Goal: Information Seeking & Learning: Learn about a topic

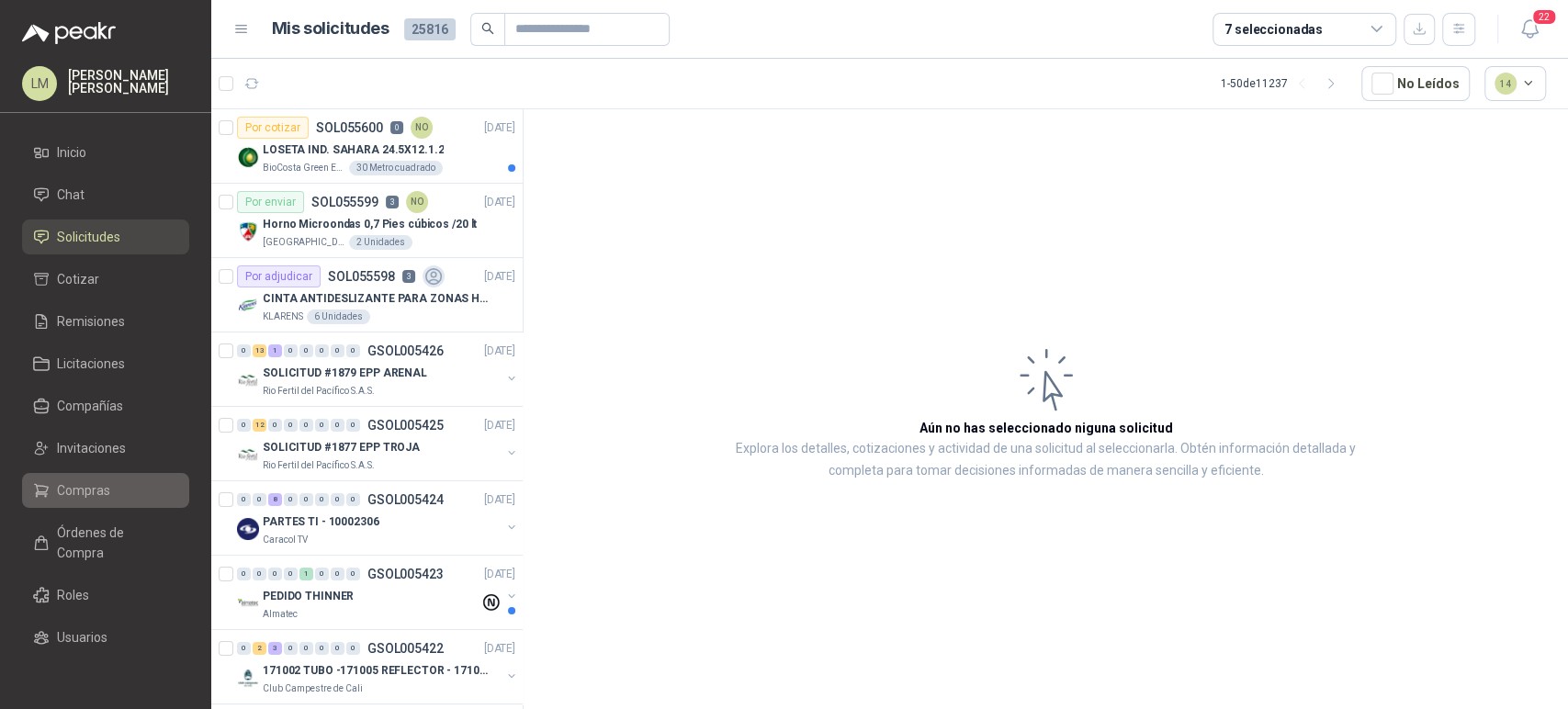
click at [107, 480] on span "Compras" at bounding box center [83, 490] width 53 height 21
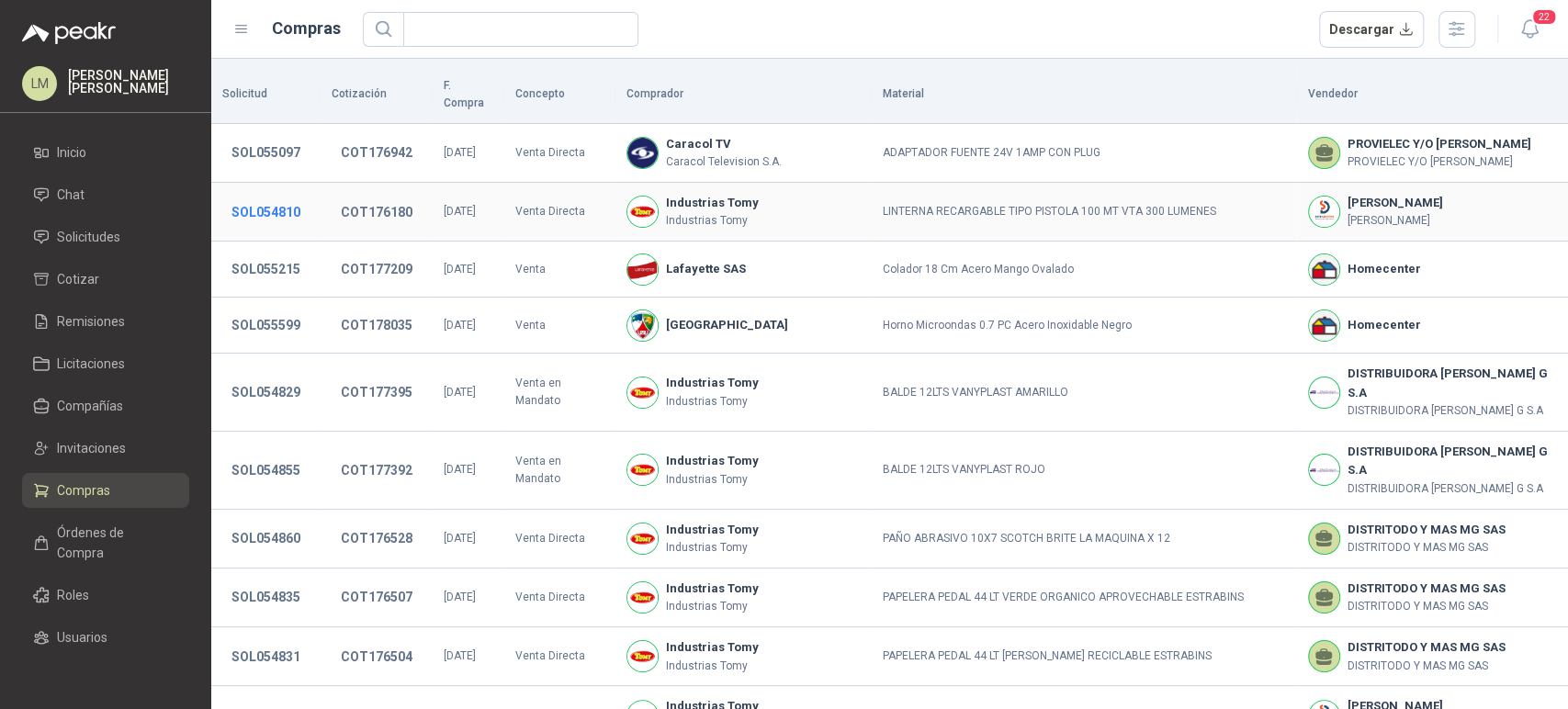
click at [258, 229] on button "SOL054810" at bounding box center [265, 212] width 87 height 33
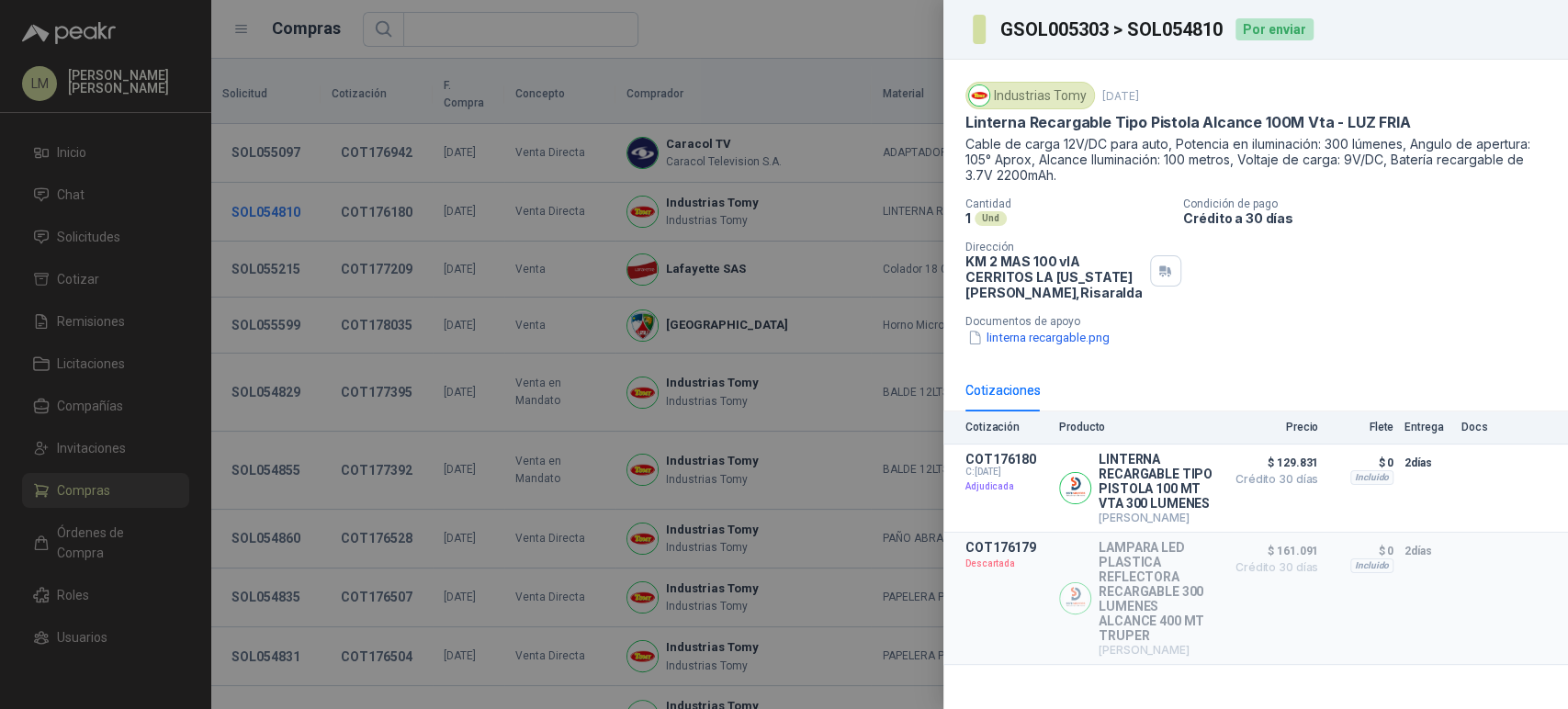
click at [258, 232] on div at bounding box center [784, 354] width 1568 height 709
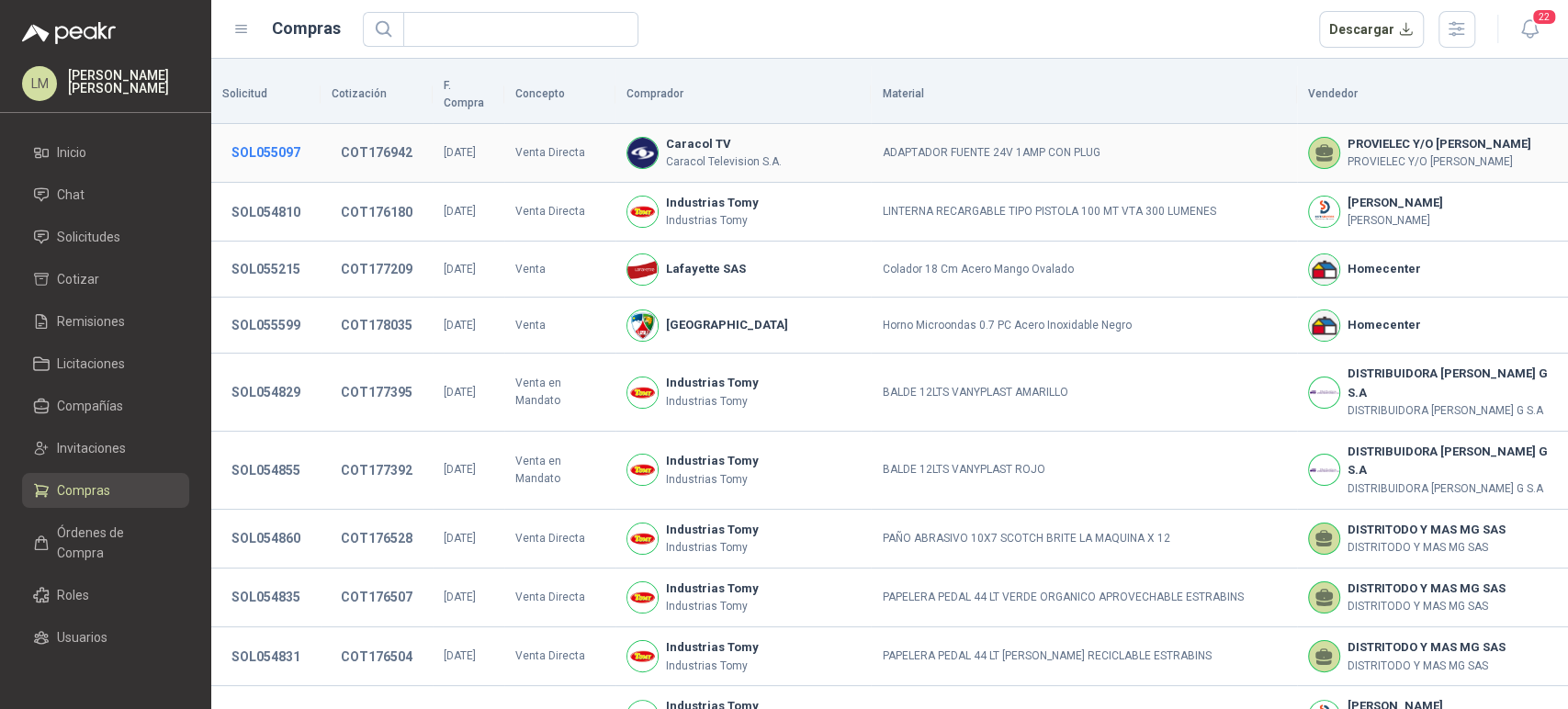
click at [293, 155] on button "SOL055097" at bounding box center [265, 153] width 87 height 33
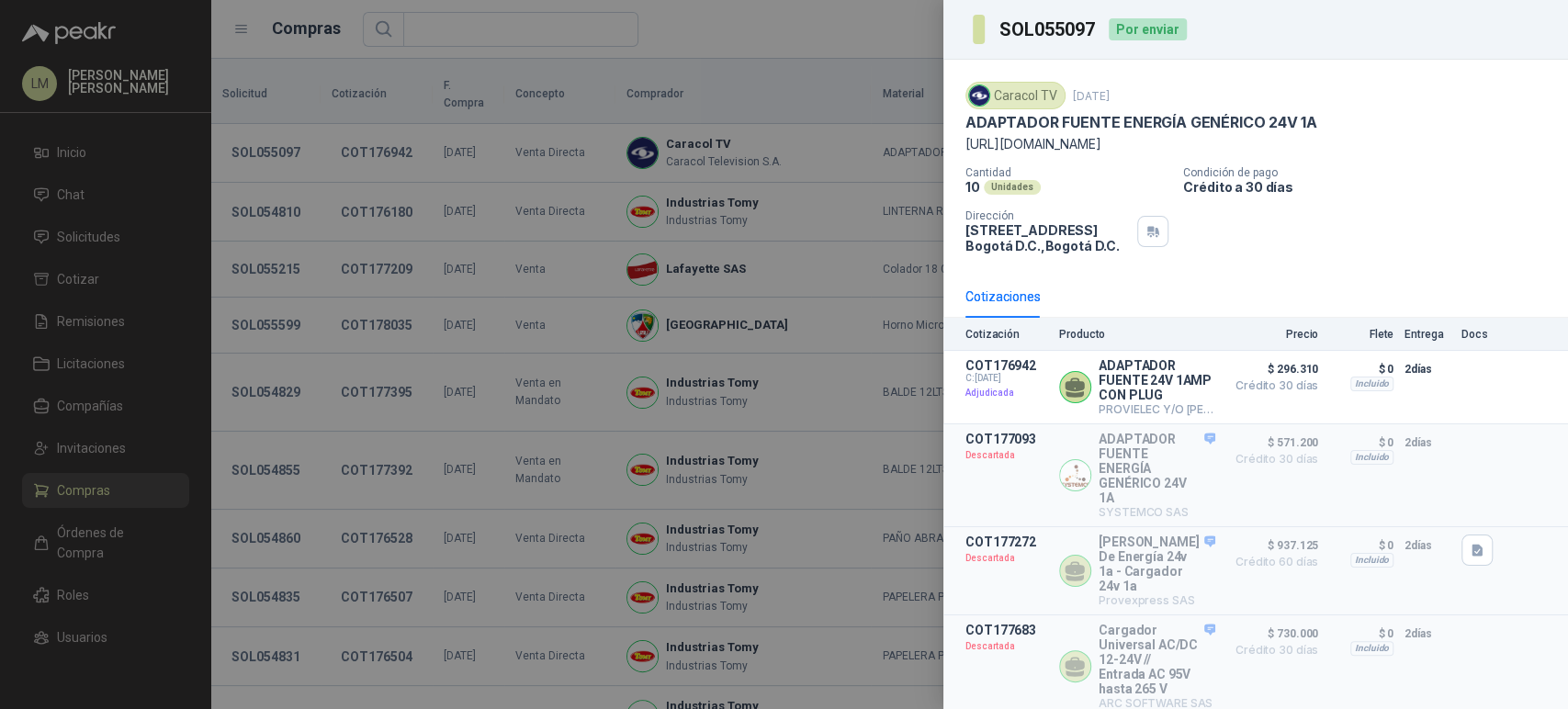
click at [293, 155] on div at bounding box center [784, 354] width 1568 height 709
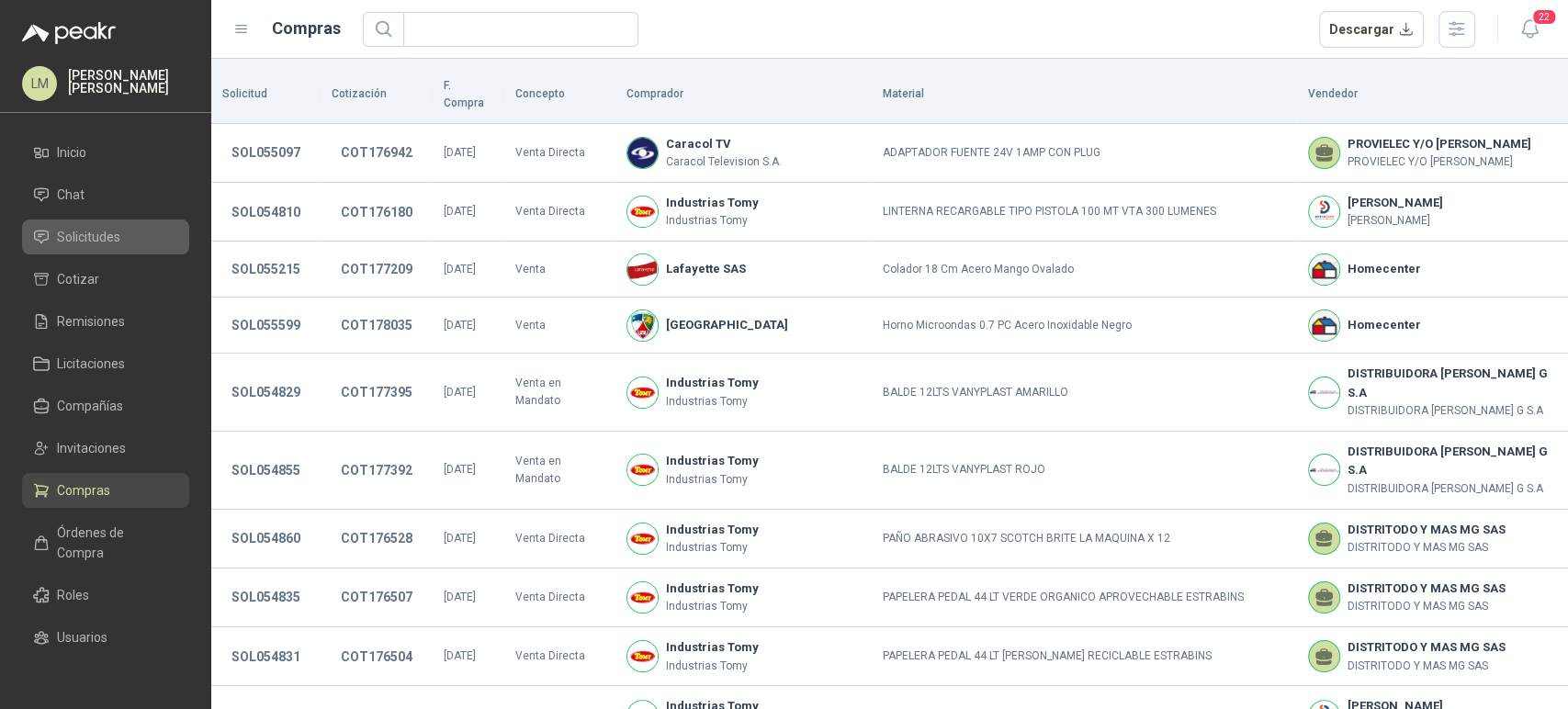
click at [88, 252] on link "Solicitudes" at bounding box center [106, 237] width 167 height 35
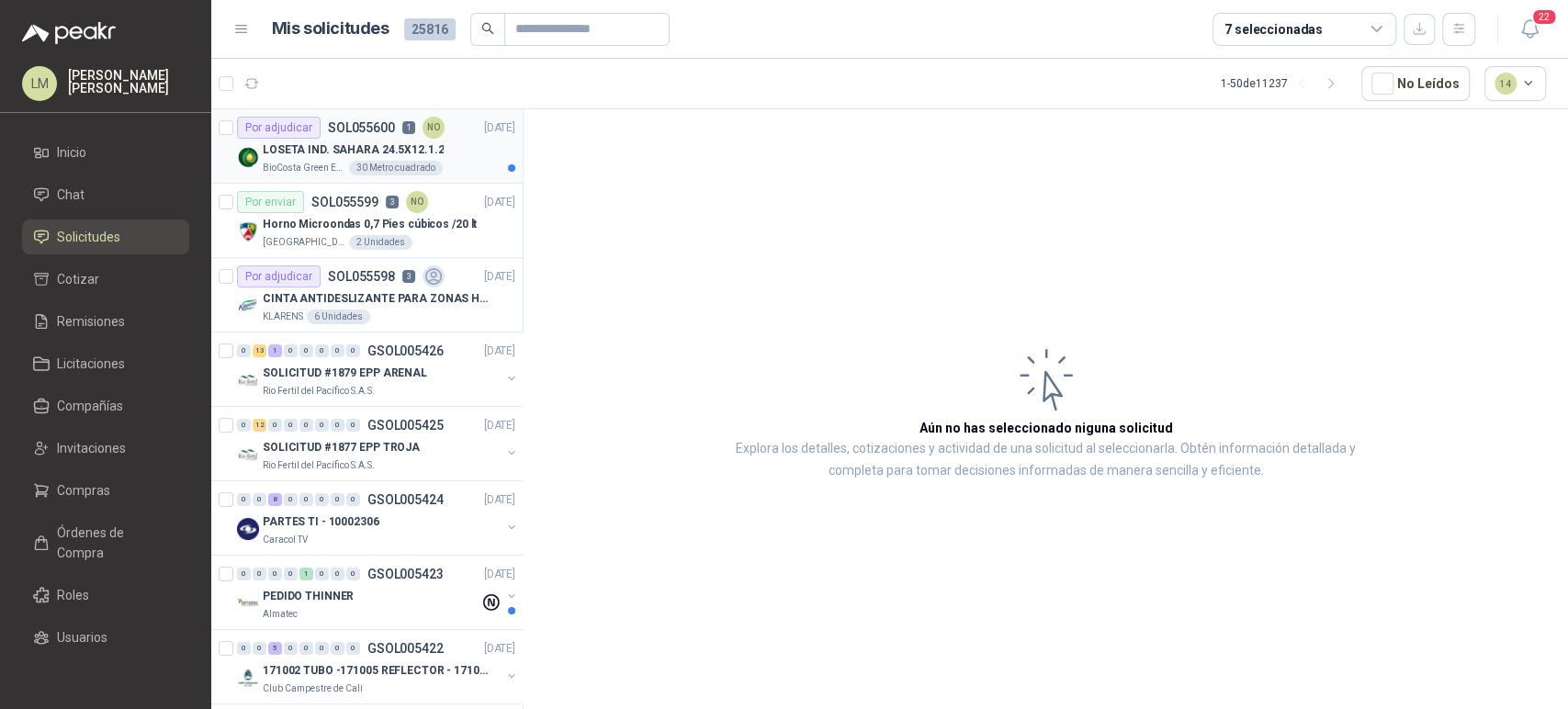
click at [363, 144] on p "LOSETA IND. SAHARA 24.5X12.1.2" at bounding box center [353, 151] width 181 height 18
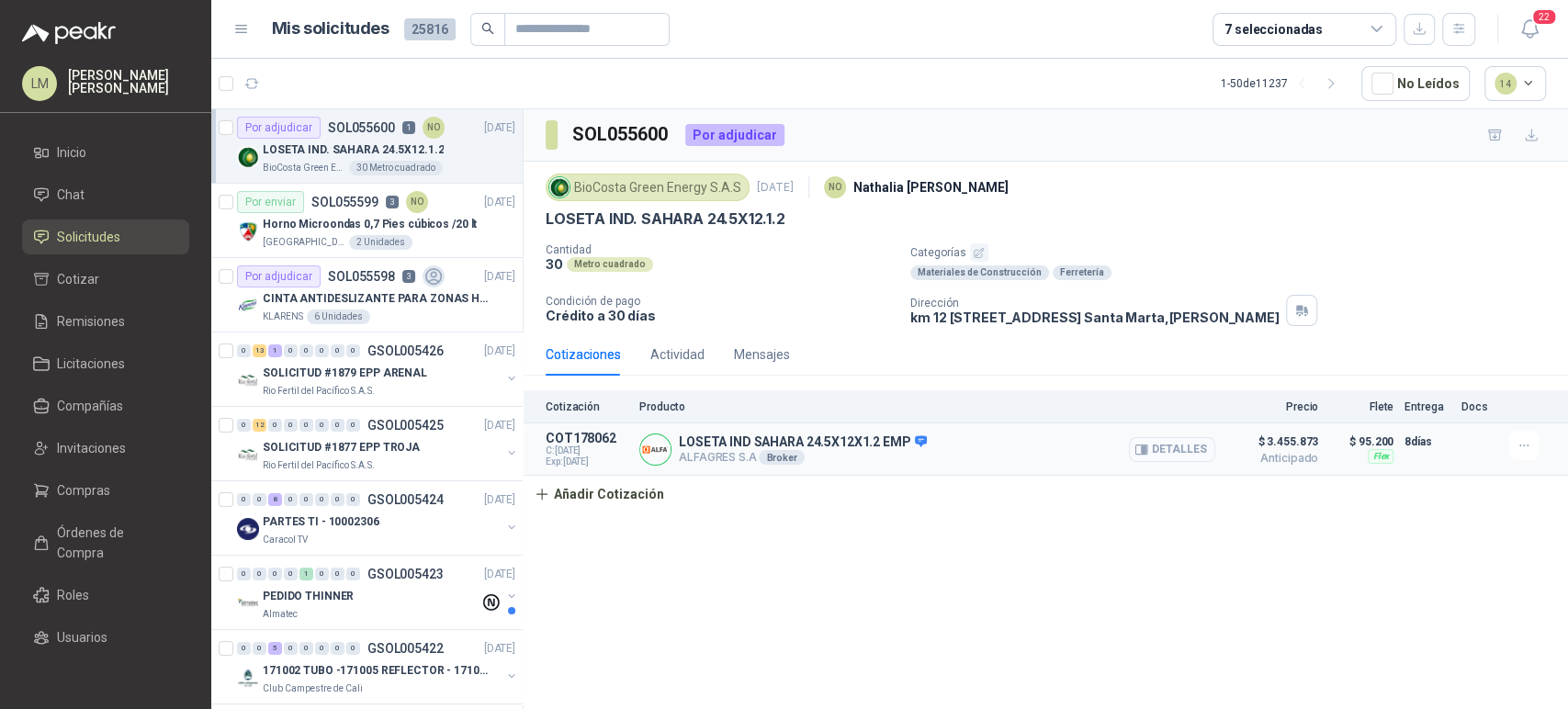
click at [1161, 446] on button "Detalles" at bounding box center [1172, 449] width 86 height 24
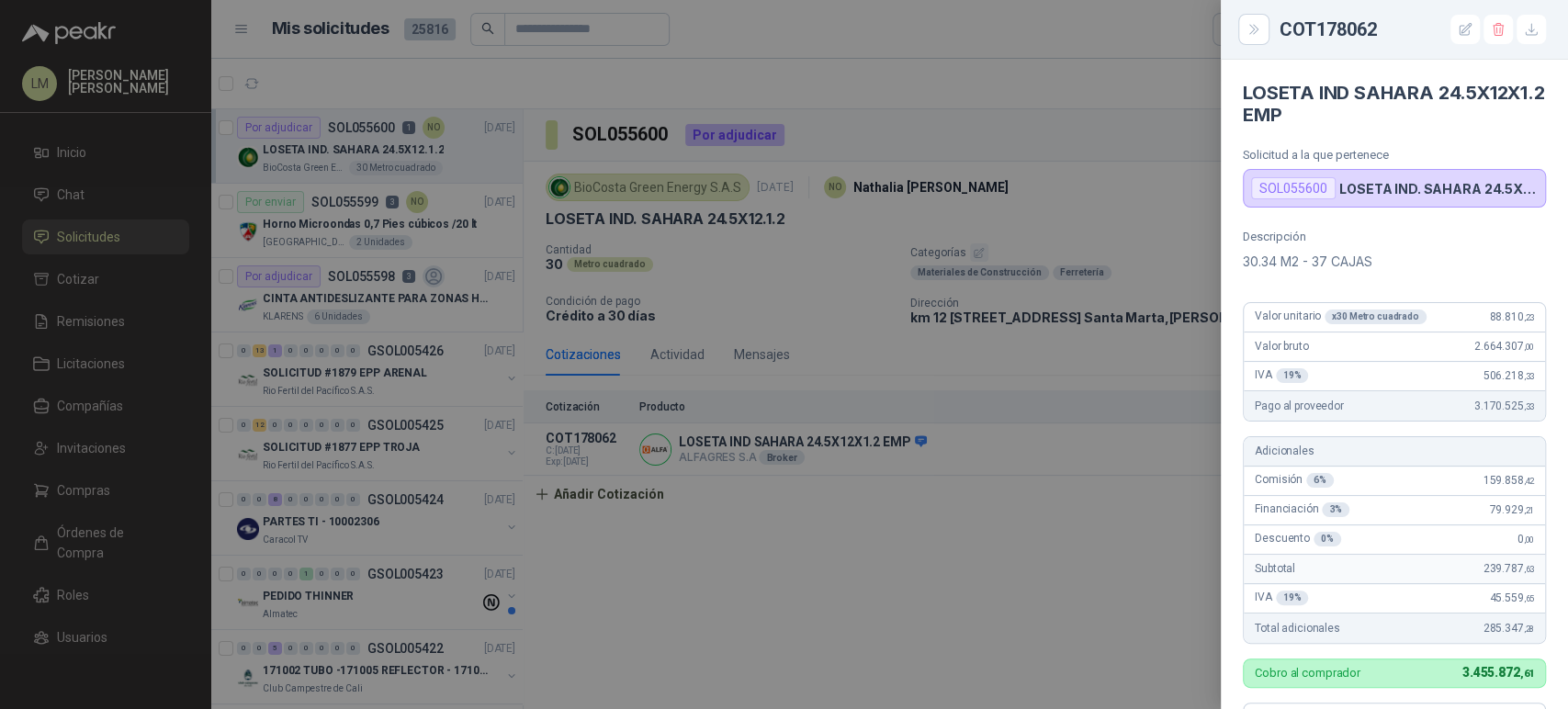
click at [821, 527] on div at bounding box center [784, 354] width 1568 height 709
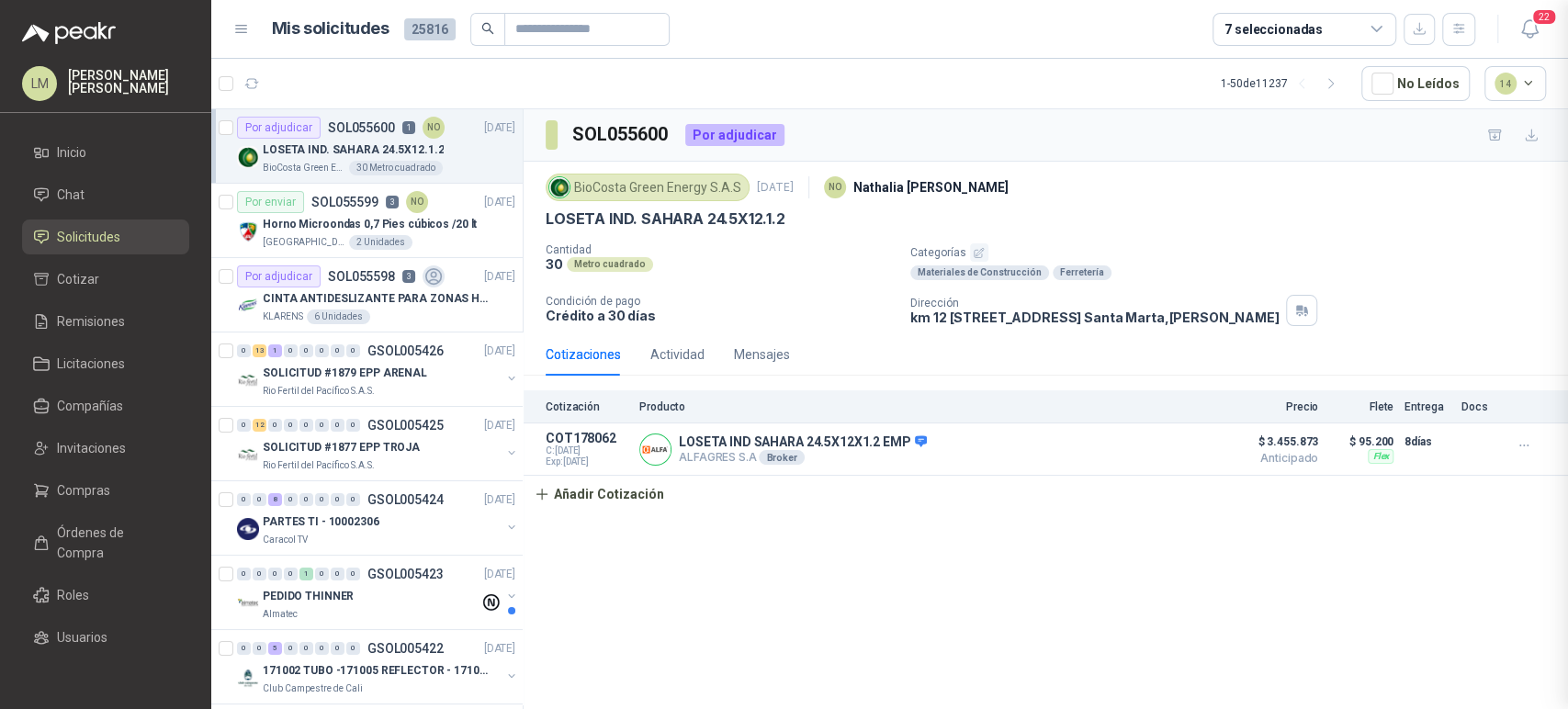
scroll to position [535, 0]
click at [318, 288] on div "CINTA ANTIDESLIZANTE PARA ZONAS HUMEDAS" at bounding box center [389, 298] width 252 height 22
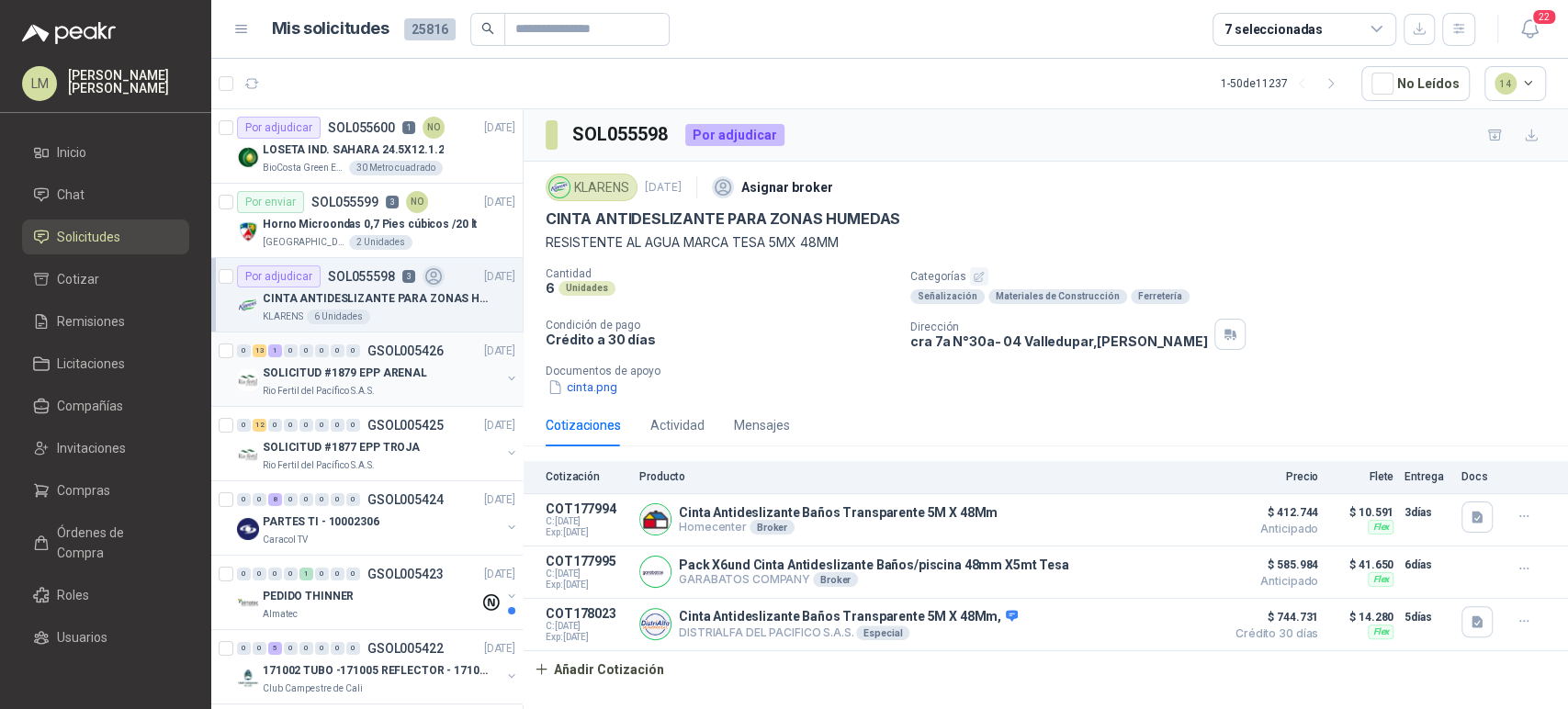
click at [319, 362] on div "SOLICITUD #1879 EPP ARENAL" at bounding box center [381, 373] width 238 height 22
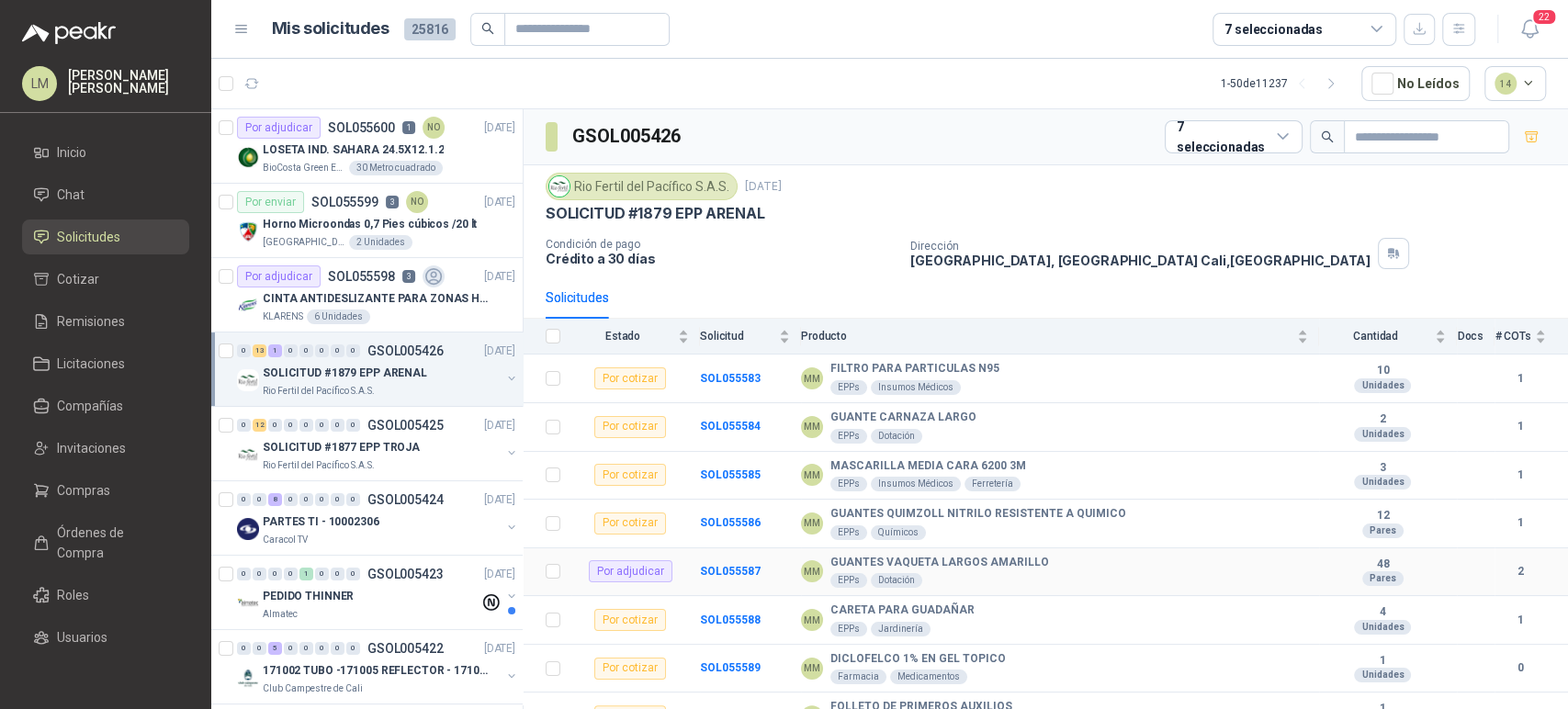
scroll to position [312, 0]
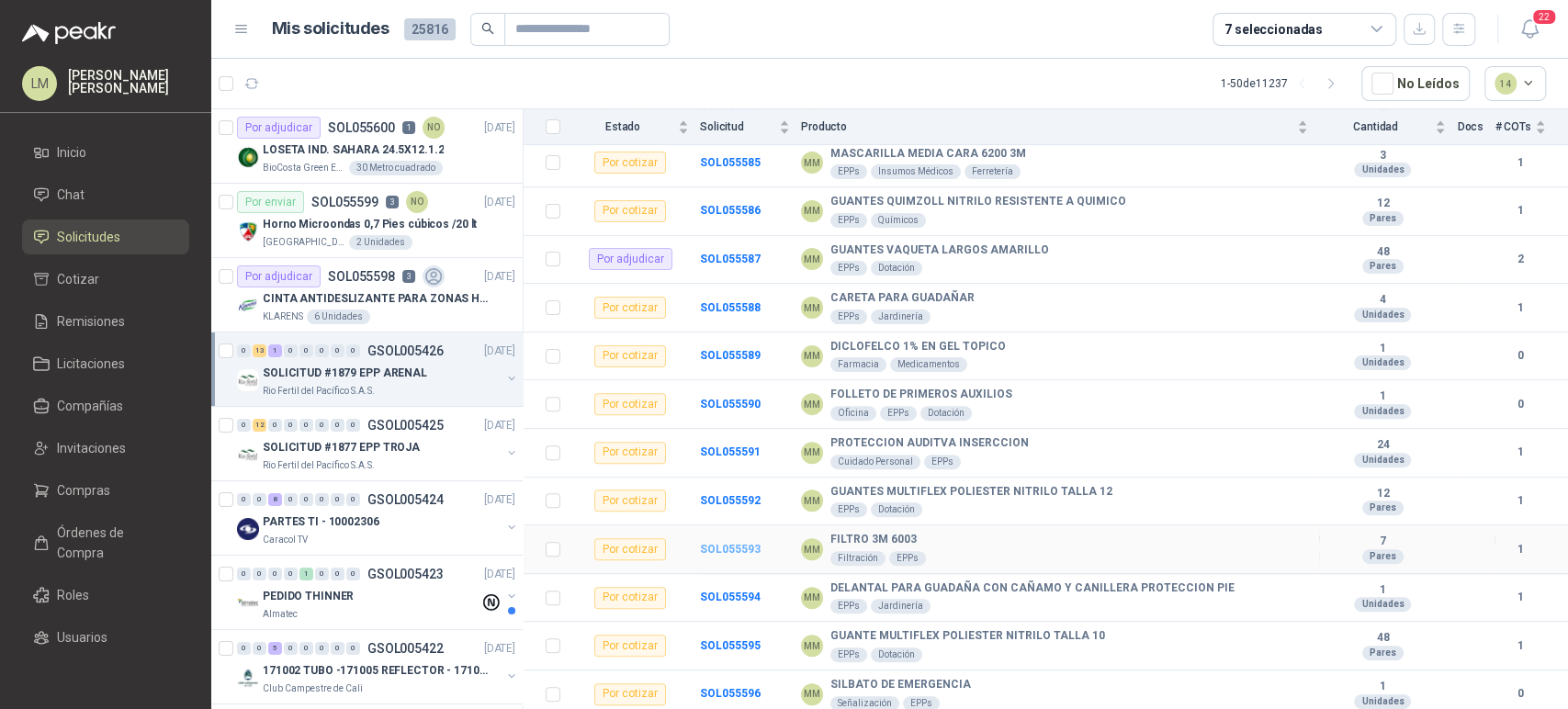
click at [726, 552] on b "SOL055593" at bounding box center [731, 549] width 61 height 13
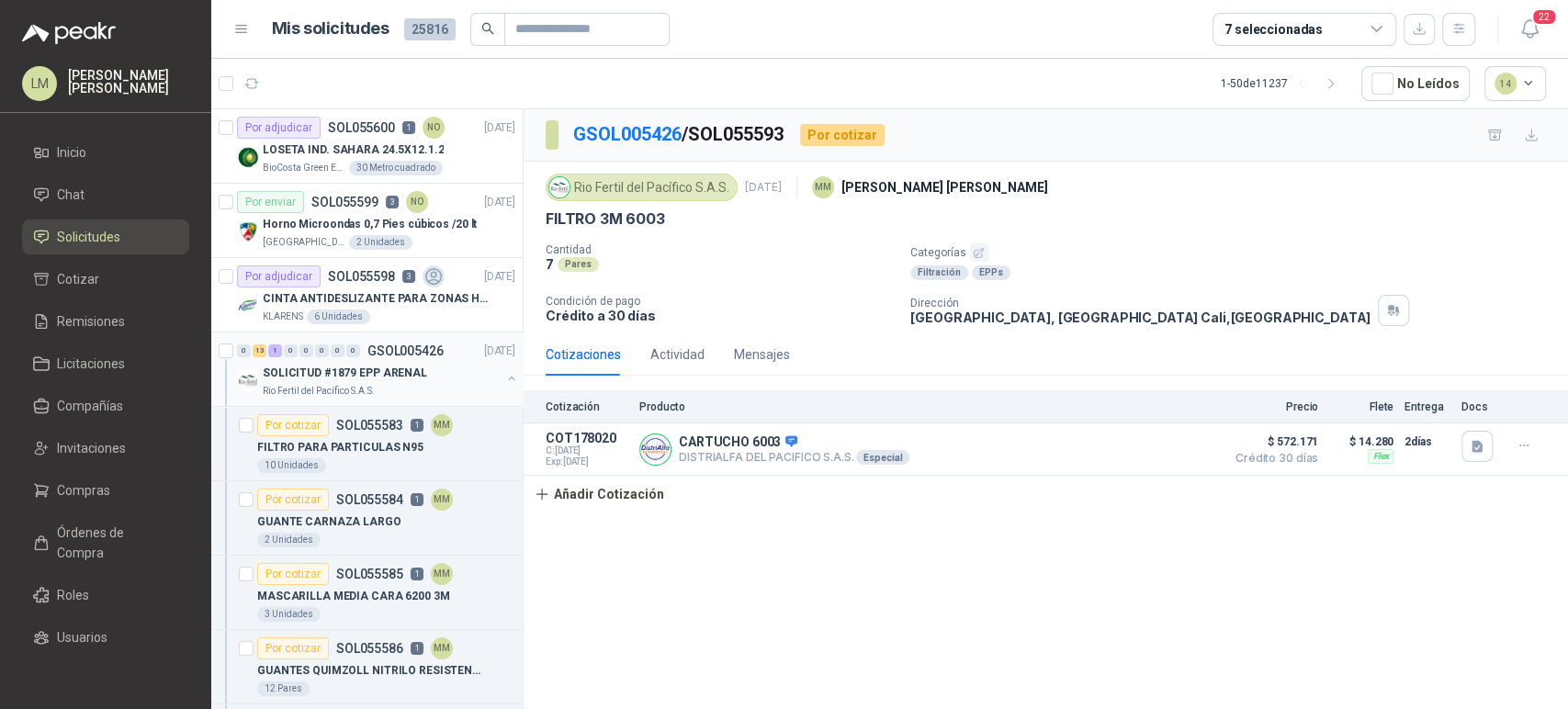
click at [505, 374] on button "button" at bounding box center [512, 377] width 15 height 15
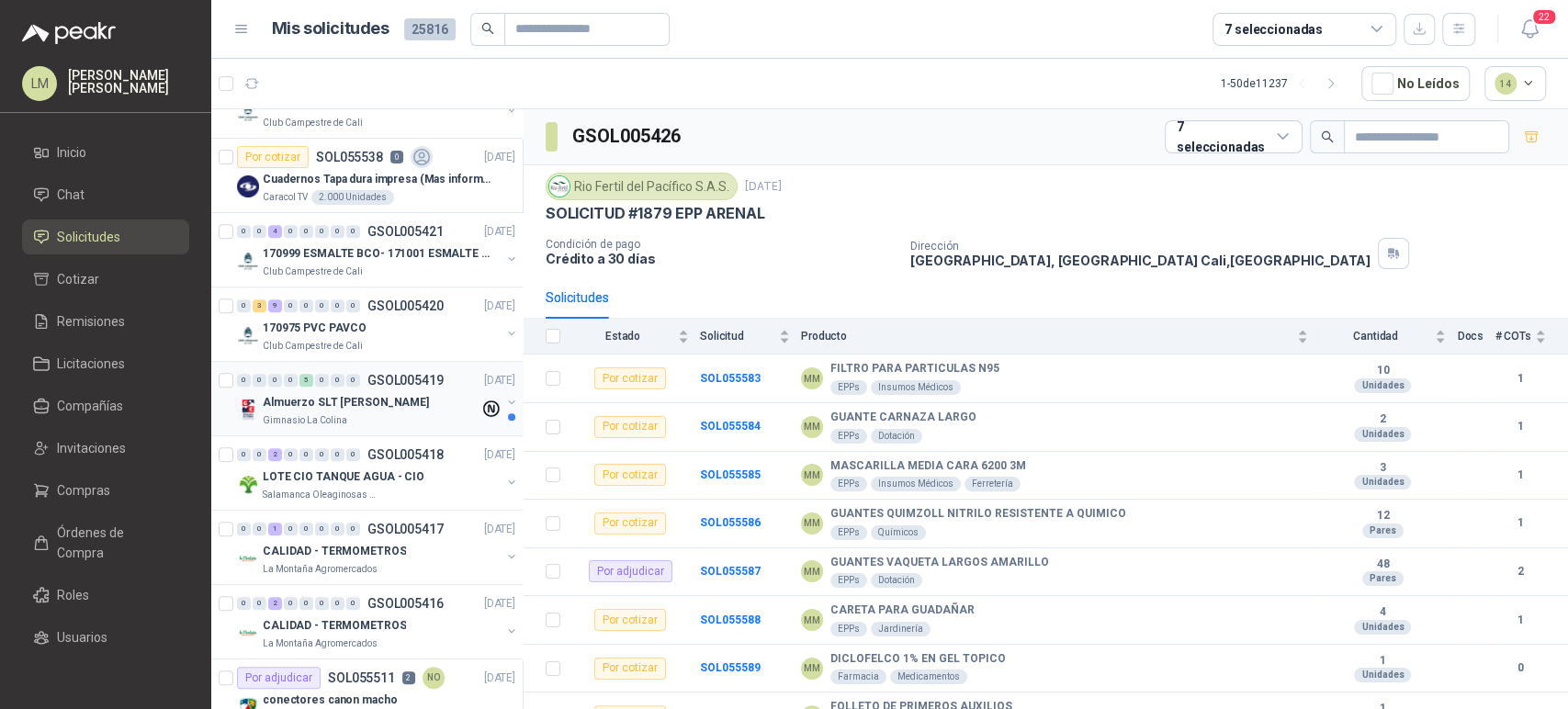
scroll to position [611, 0]
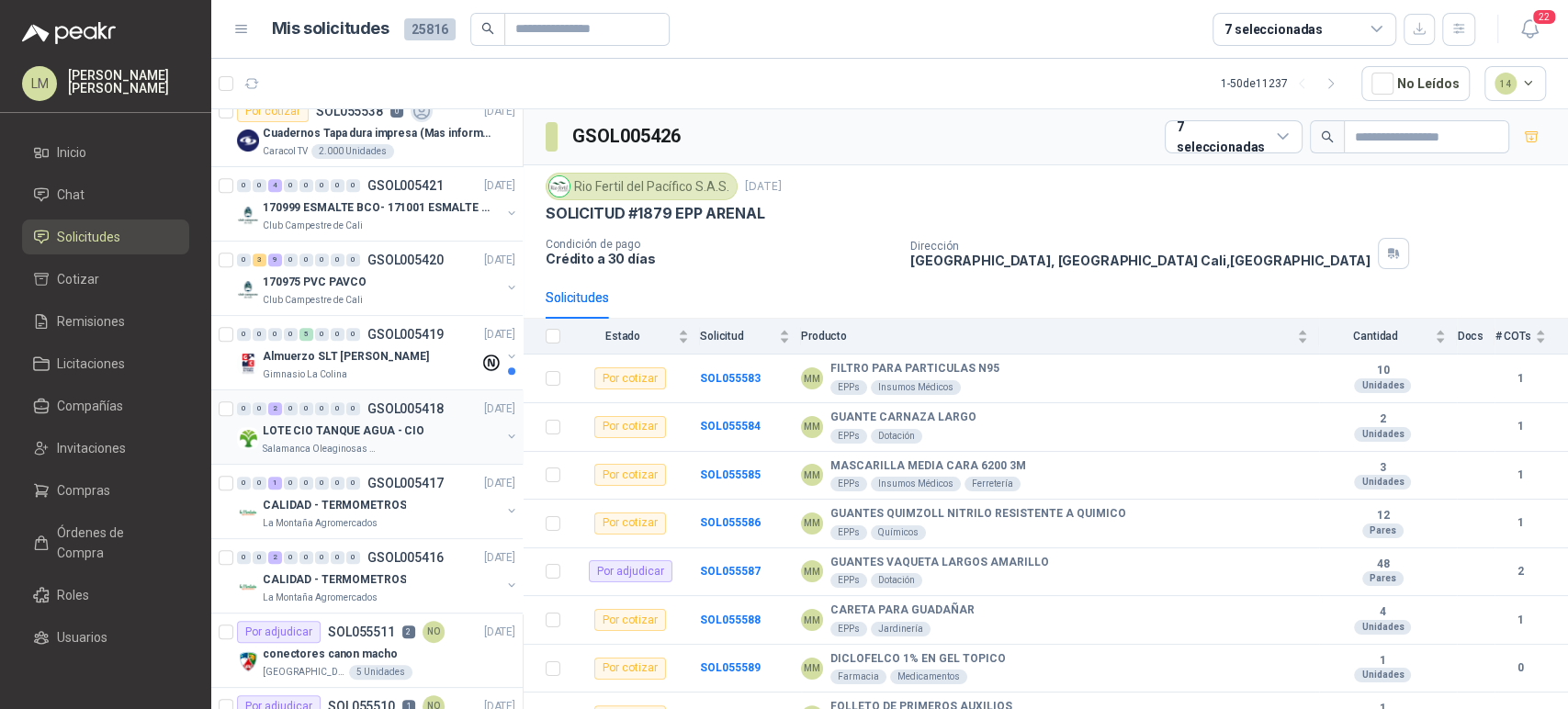
click at [505, 430] on button "button" at bounding box center [512, 436] width 15 height 15
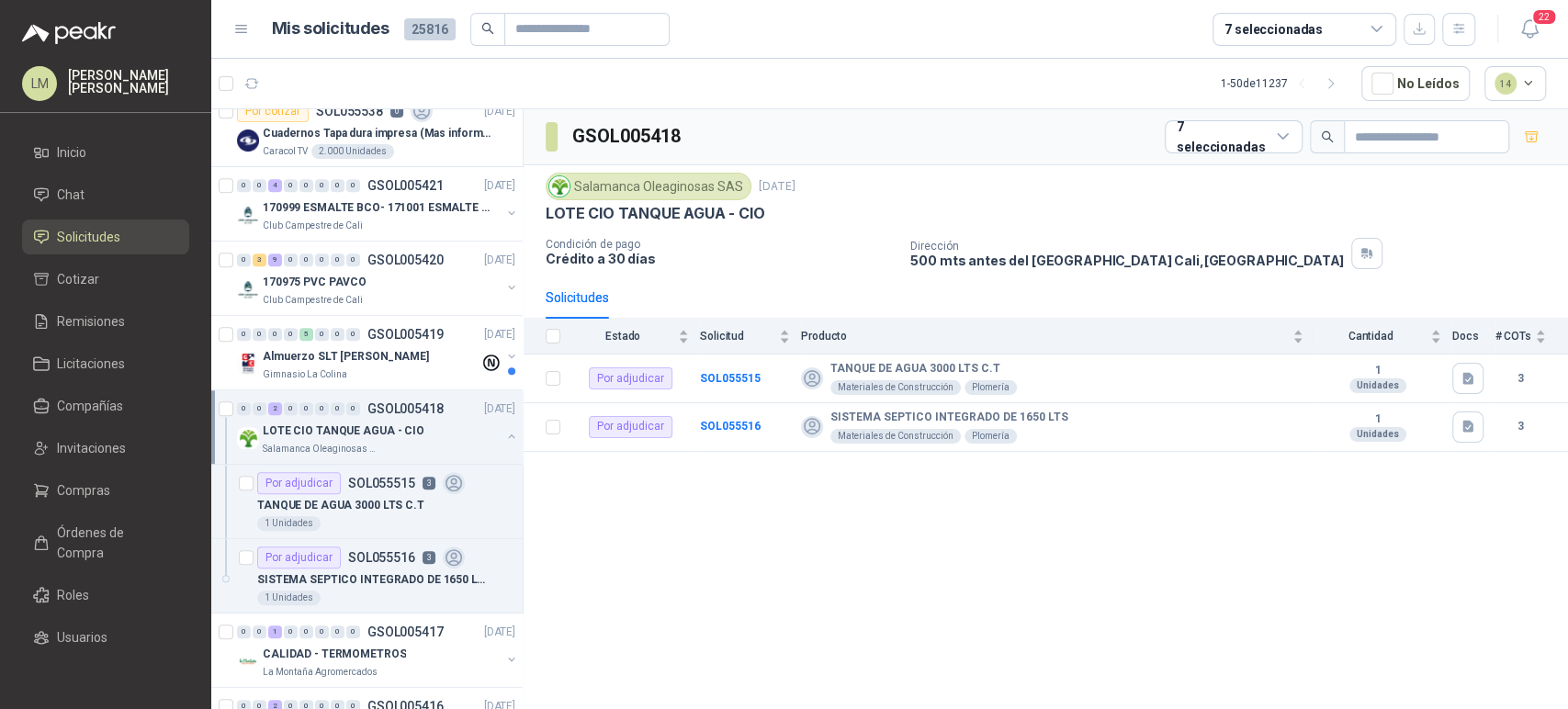
click at [505, 430] on button "button" at bounding box center [512, 436] width 15 height 15
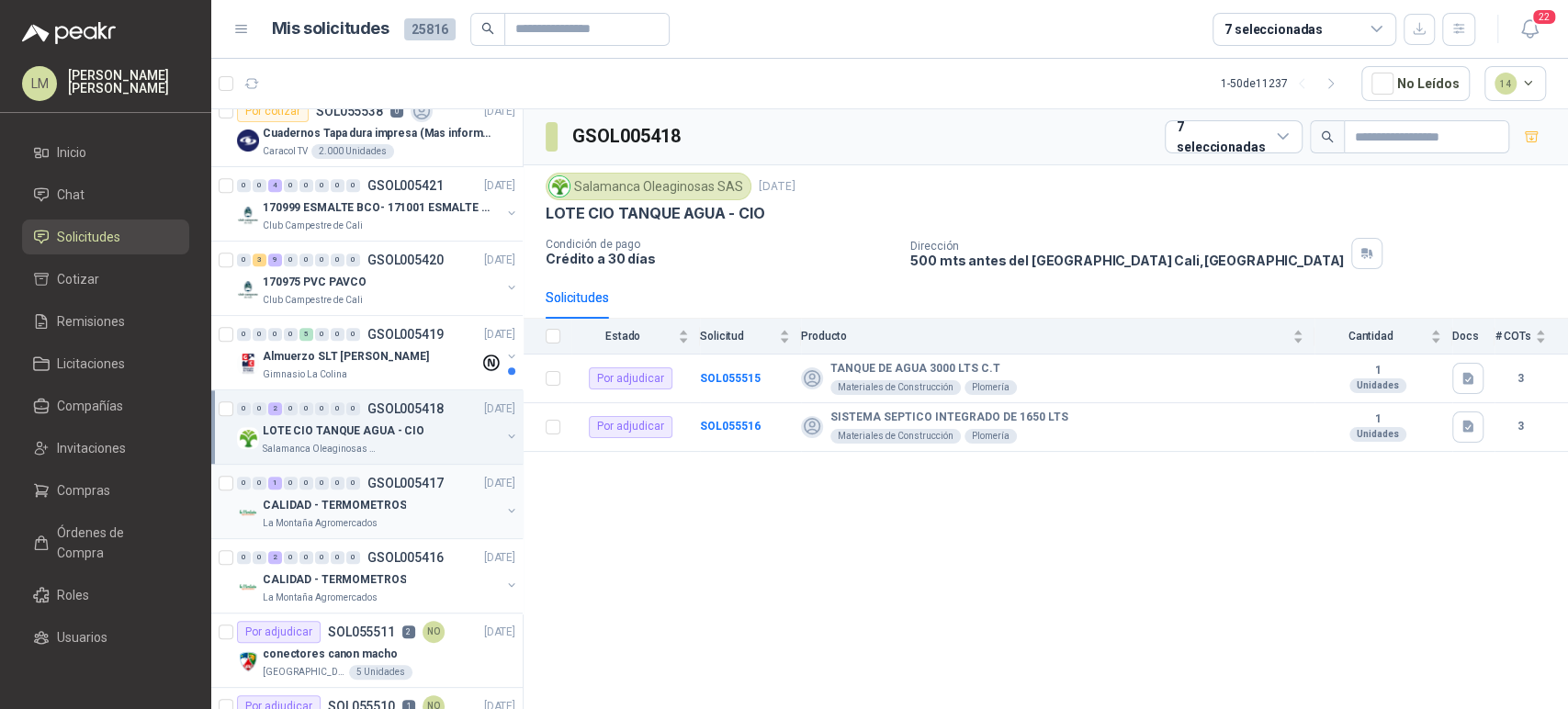
click at [426, 485] on p "GSOL005417" at bounding box center [406, 482] width 76 height 13
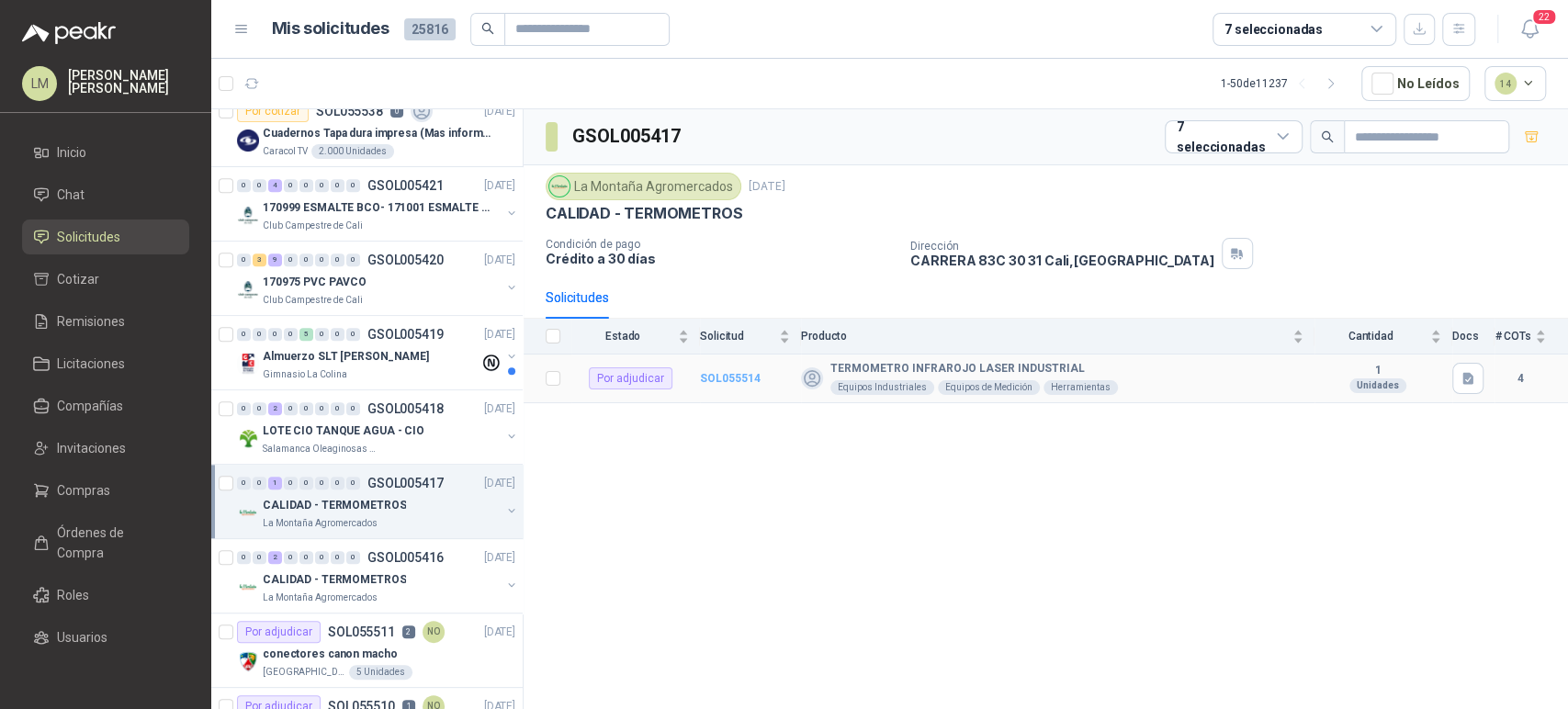
click at [742, 373] on b "SOL055514" at bounding box center [731, 377] width 61 height 13
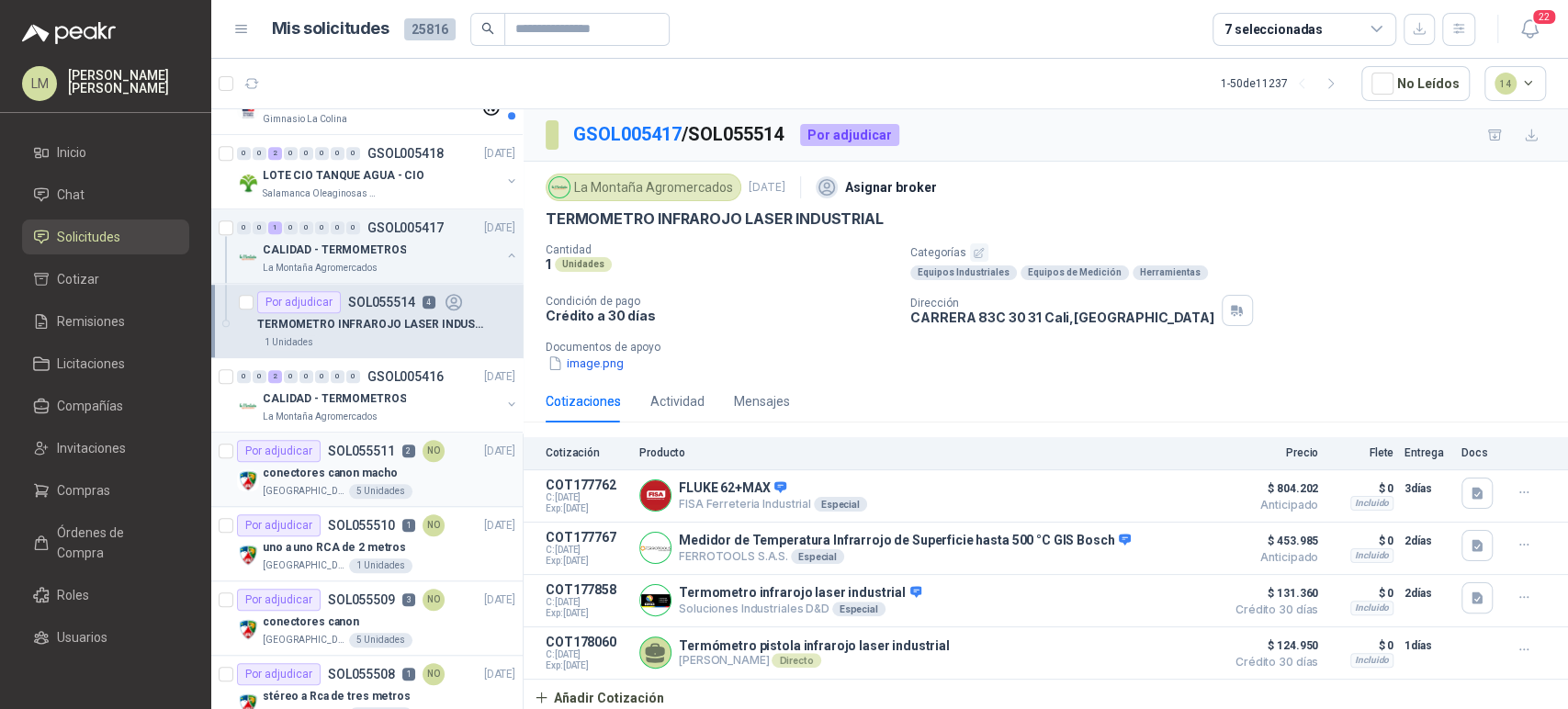
scroll to position [918, 0]
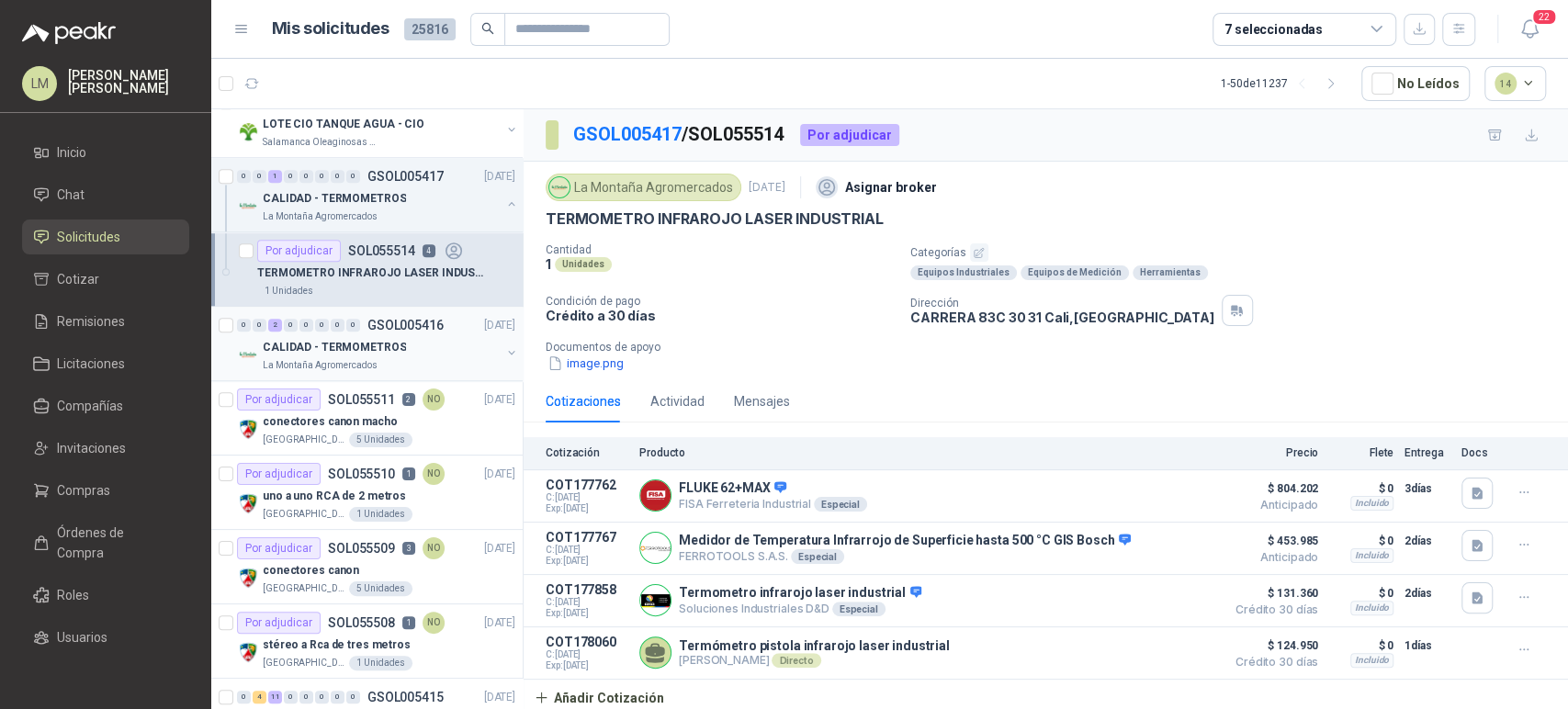
click at [505, 350] on button "button" at bounding box center [512, 352] width 15 height 15
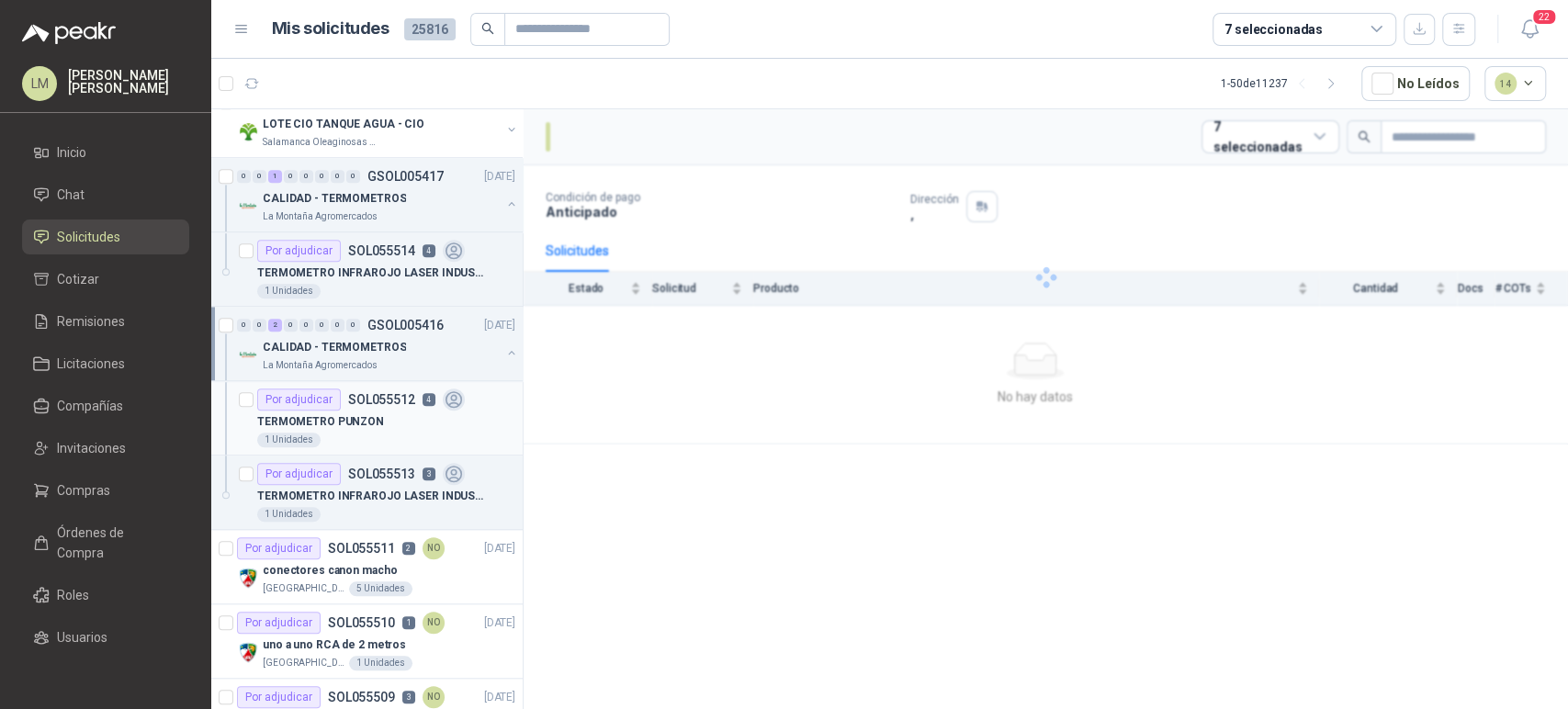
click at [389, 423] on div "TERMOMETRO PUNZON" at bounding box center [386, 421] width 258 height 22
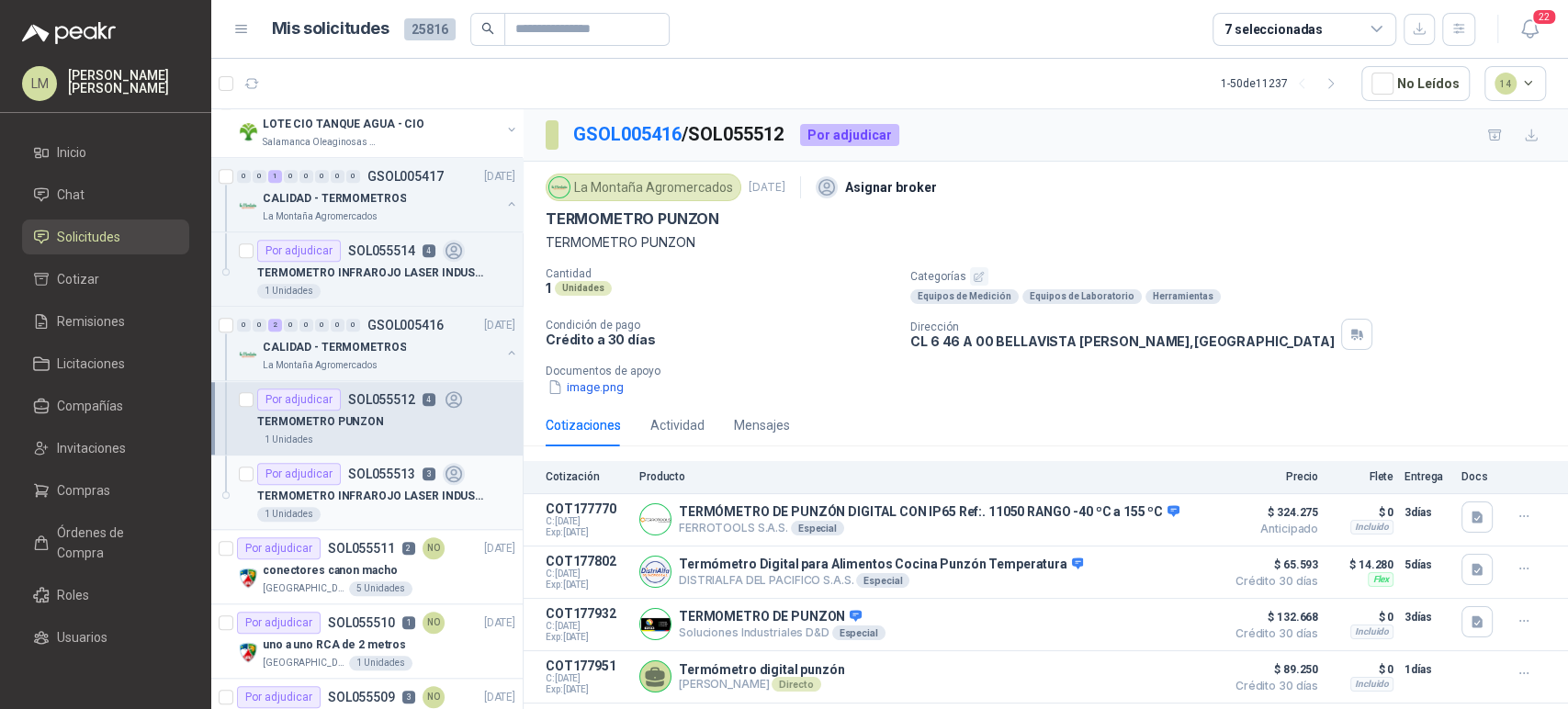
click at [393, 491] on p "TERMOMETRO INFRAROJO LASER INDUSTRIAL" at bounding box center [372, 497] width 229 height 18
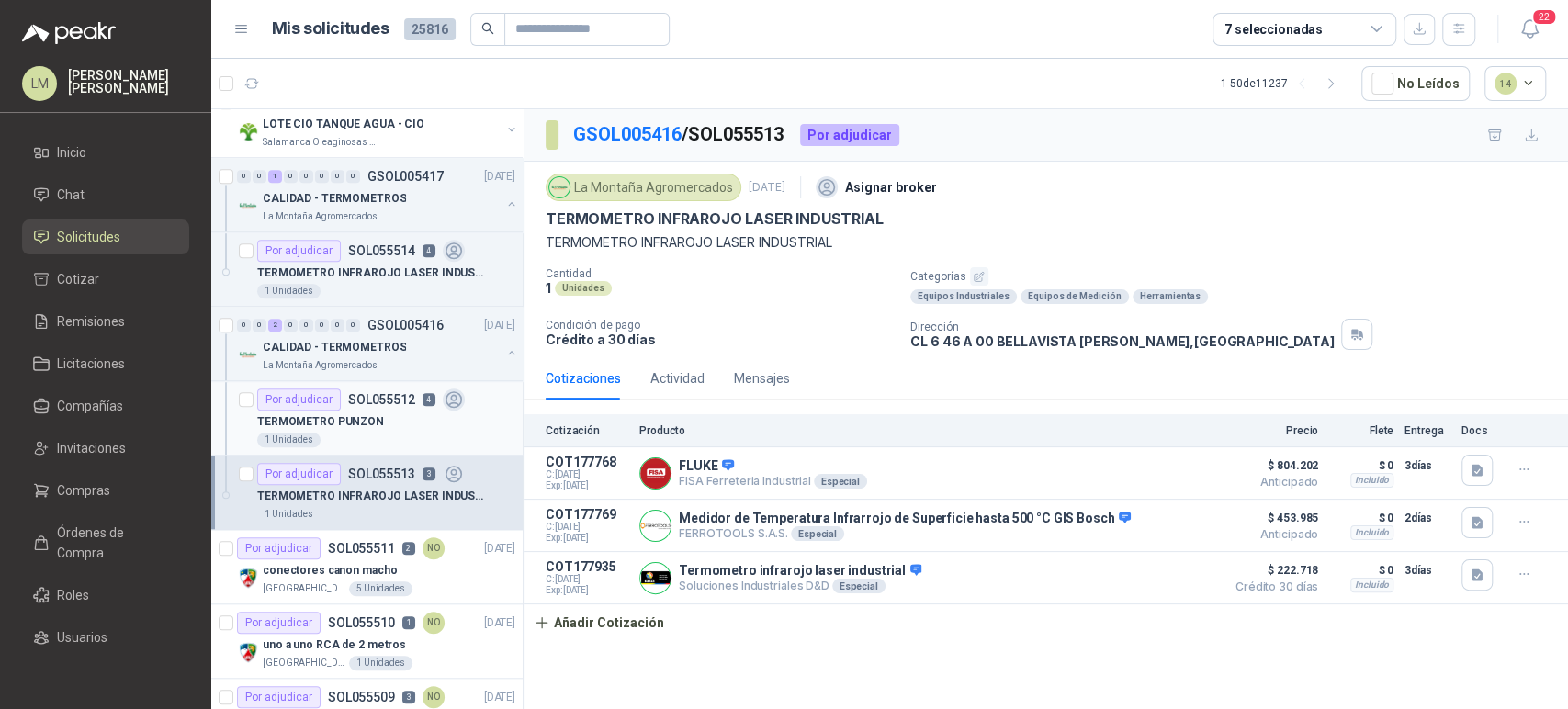
click at [407, 422] on div "TERMOMETRO PUNZON" at bounding box center [386, 421] width 258 height 22
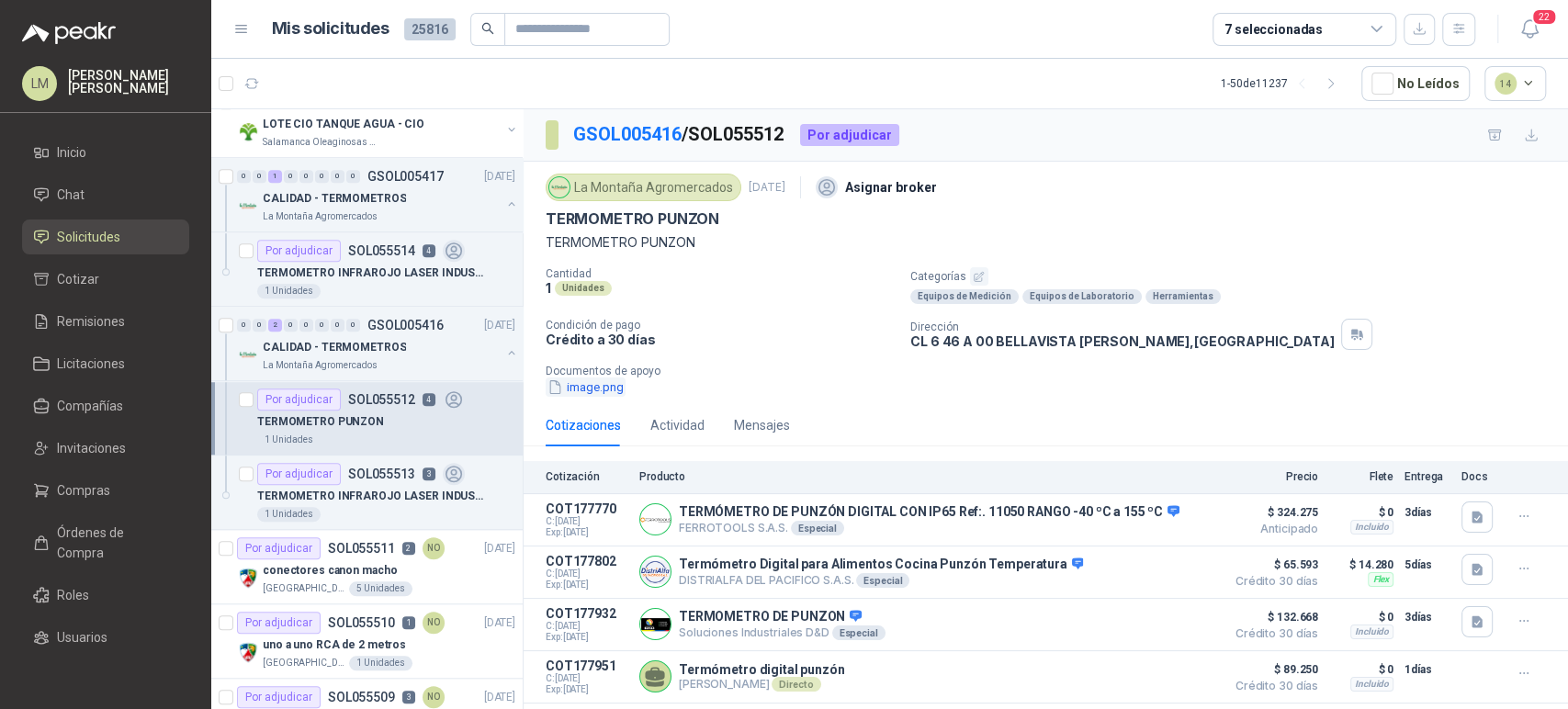
click at [610, 388] on button "image.png" at bounding box center [586, 387] width 80 height 20
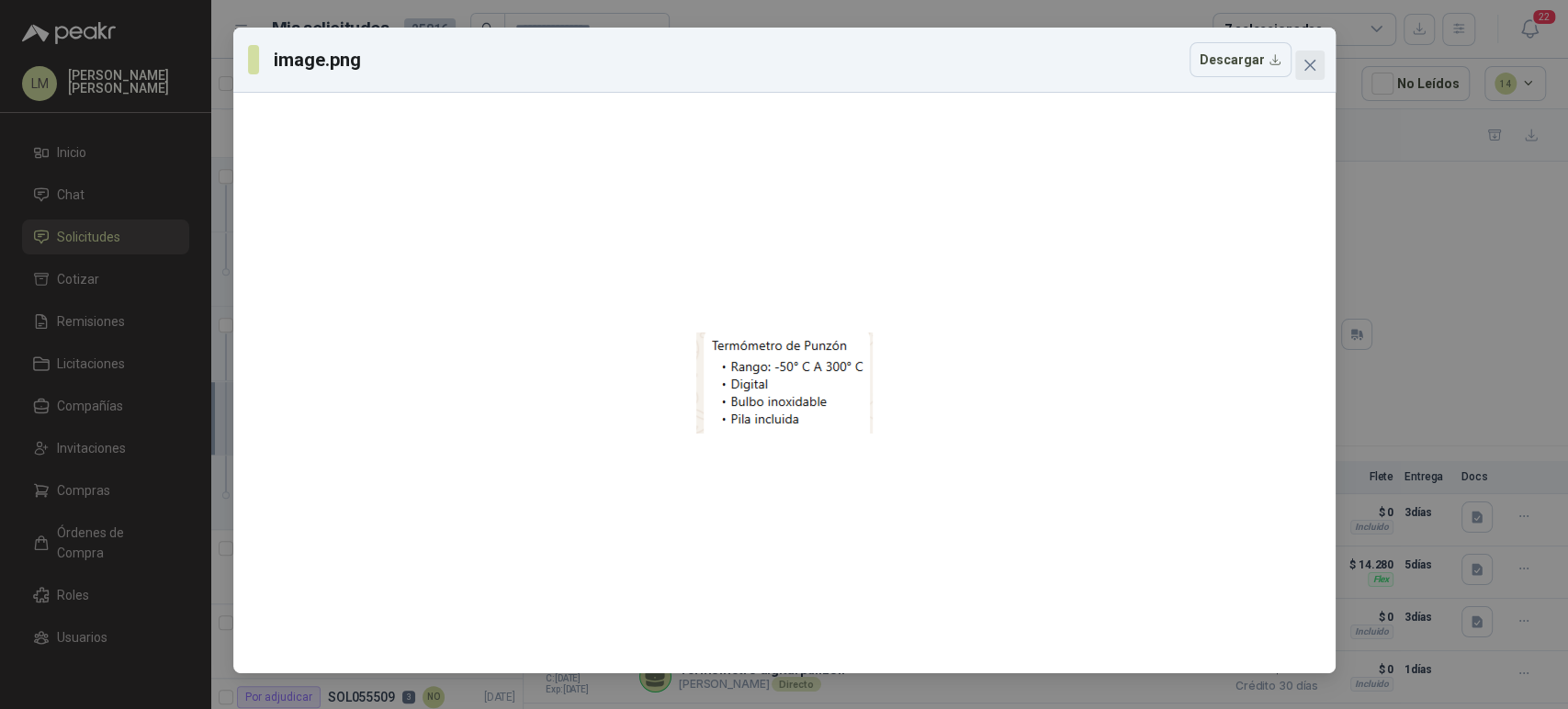
click at [1301, 57] on button "Close" at bounding box center [1310, 66] width 29 height 29
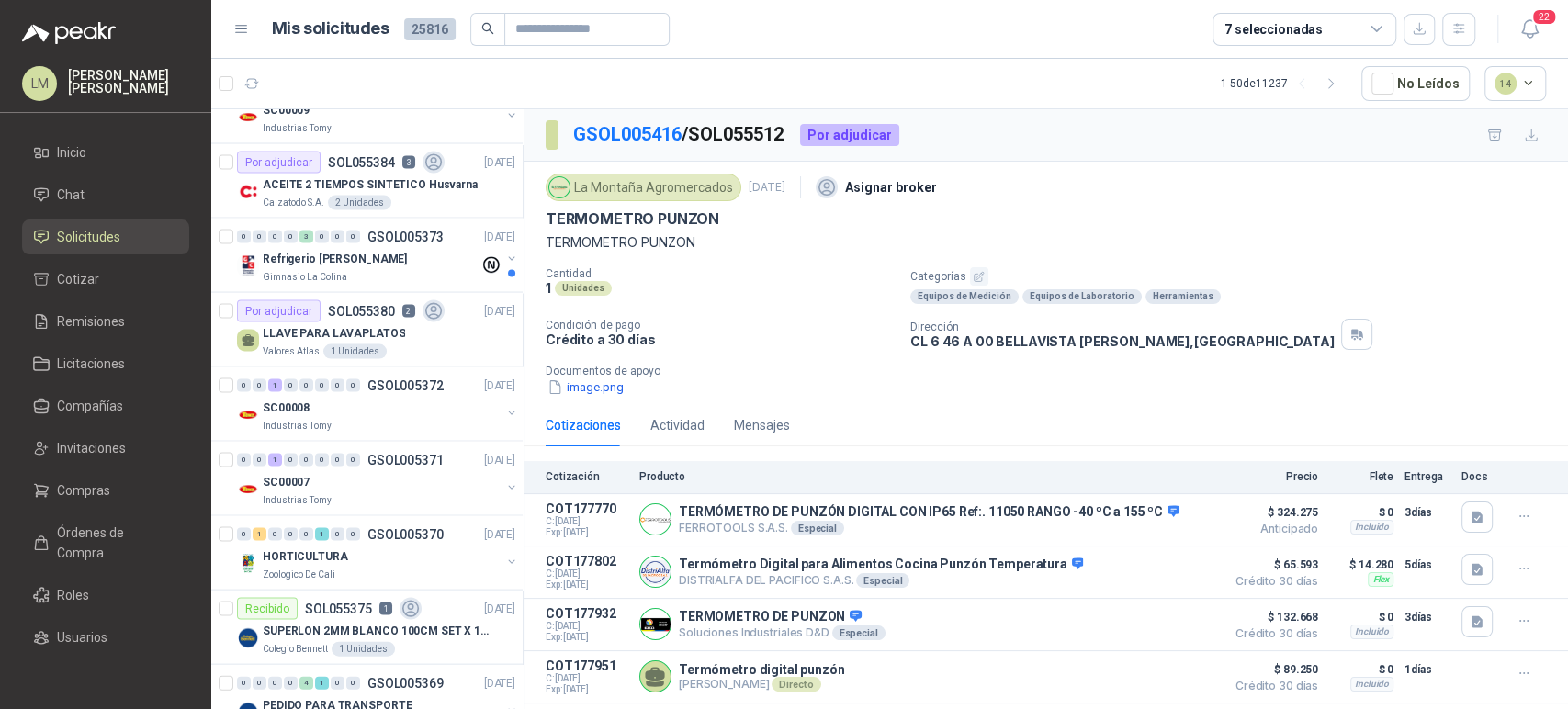
scroll to position [2449, 0]
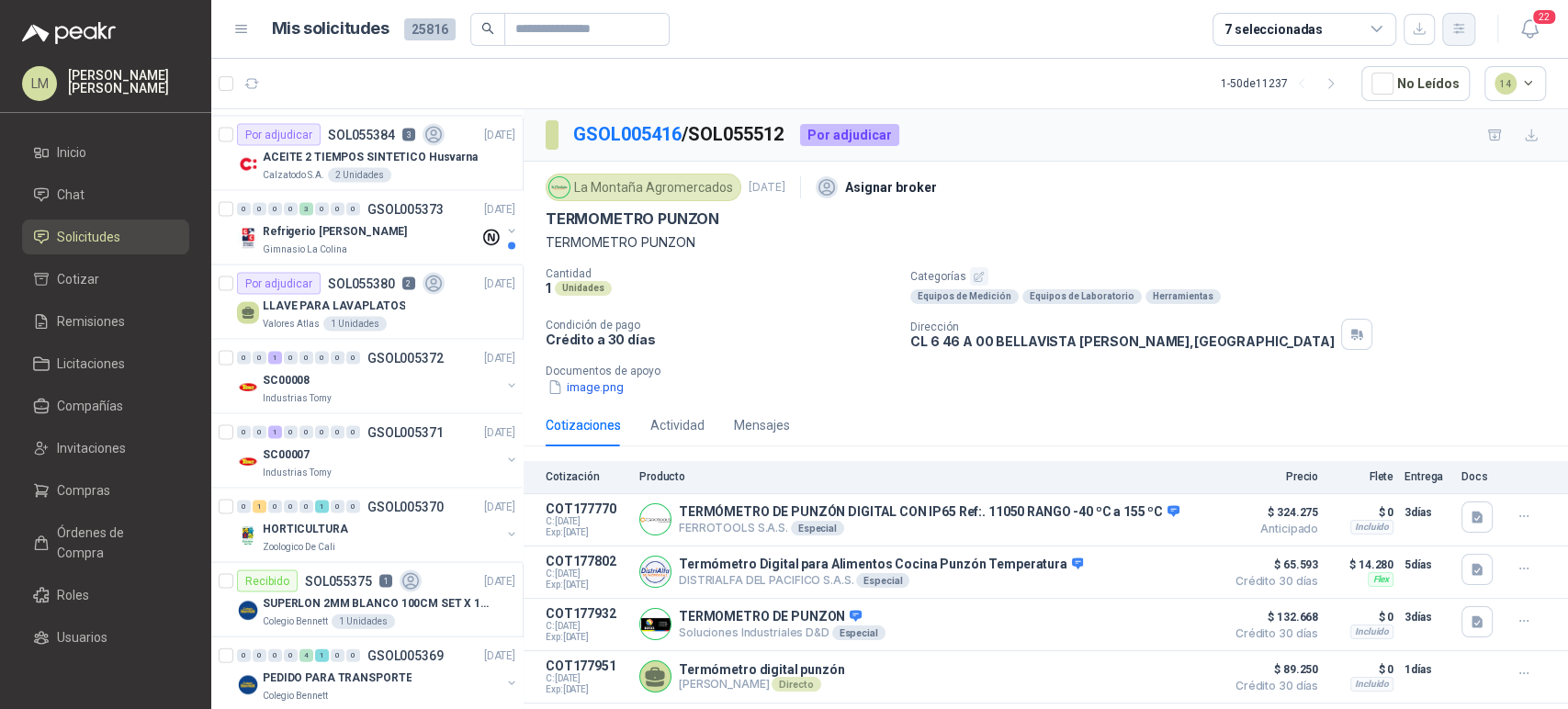
click at [1462, 34] on icon "button" at bounding box center [1459, 29] width 16 height 16
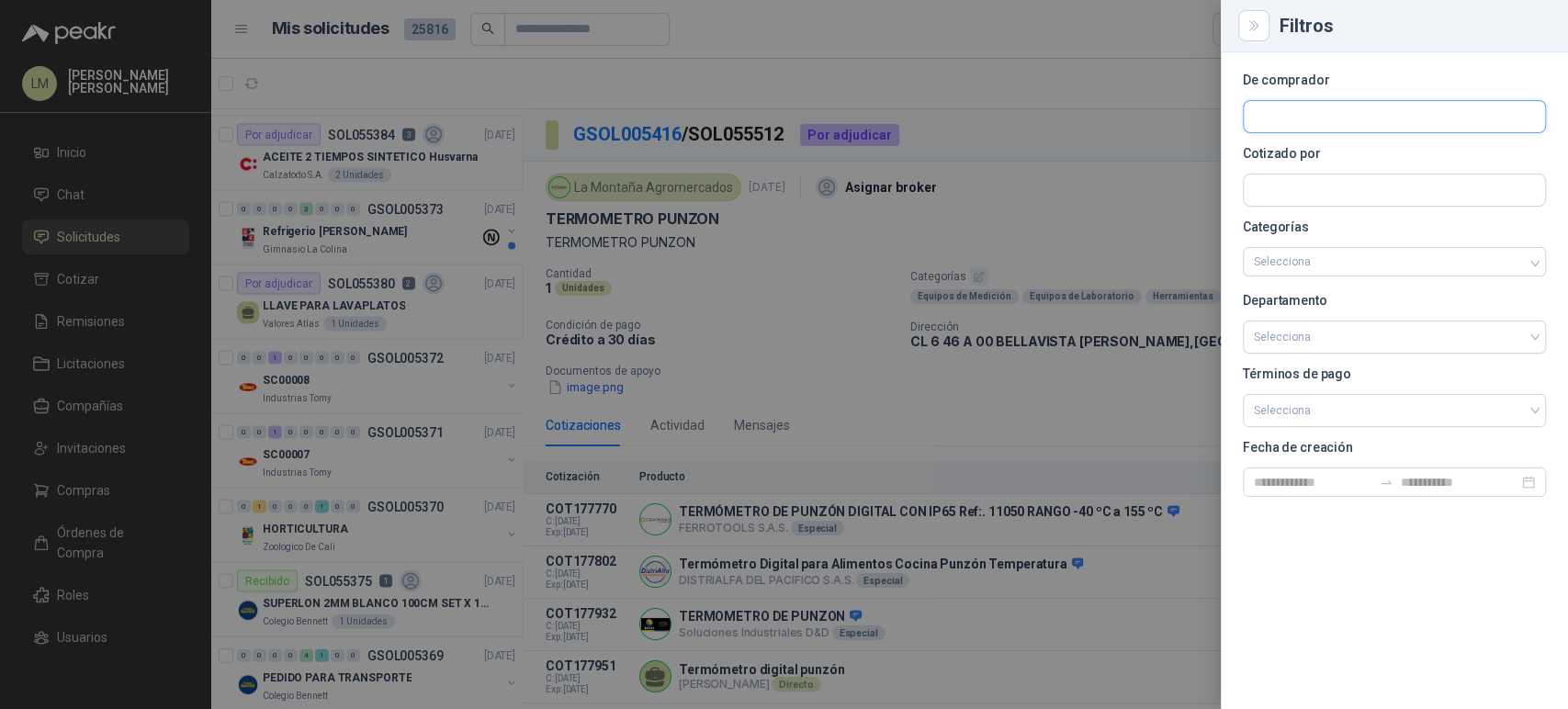
click at [1343, 107] on input "text" at bounding box center [1395, 116] width 301 height 31
type input "****"
click at [1325, 167] on span "Fundación Bennett -" at bounding box center [1346, 165] width 120 height 9
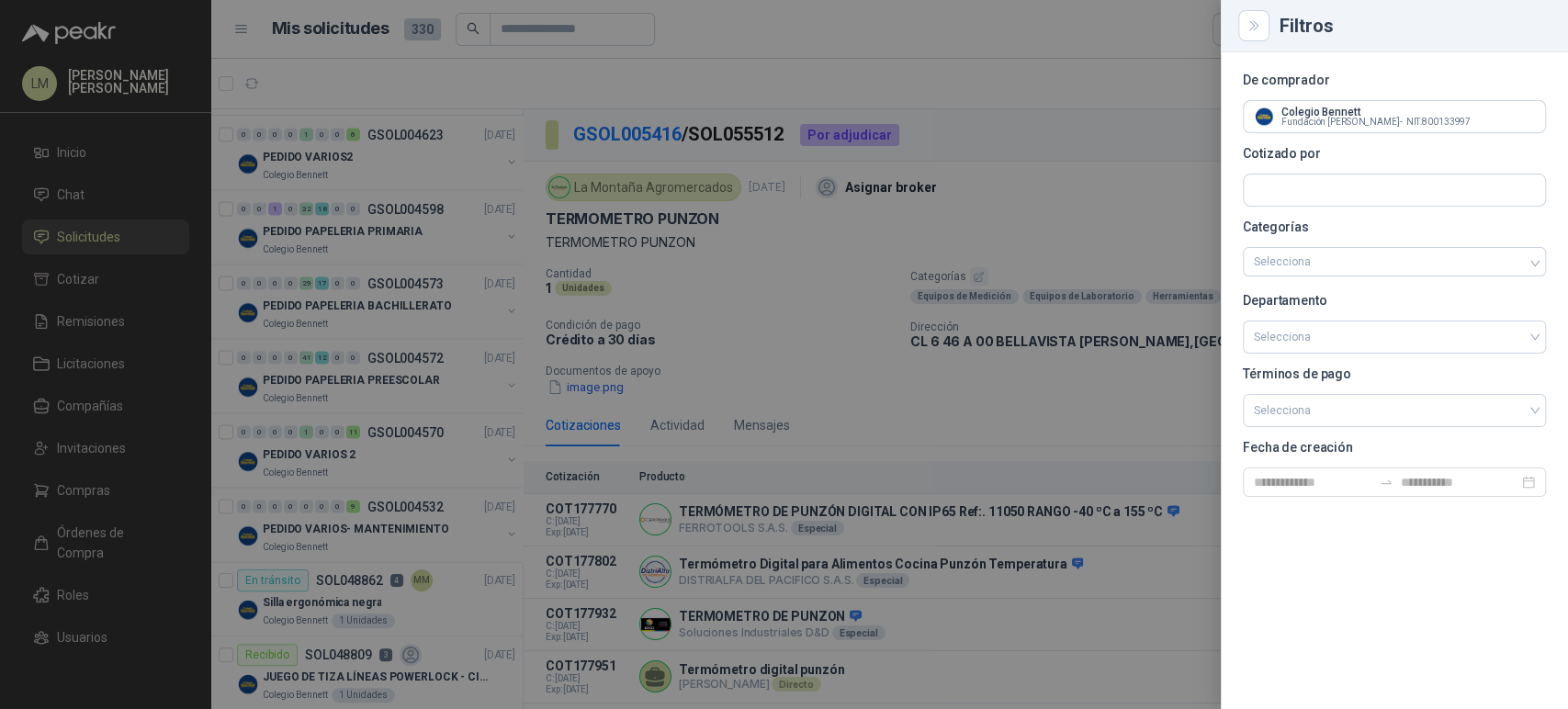
scroll to position [0, 0]
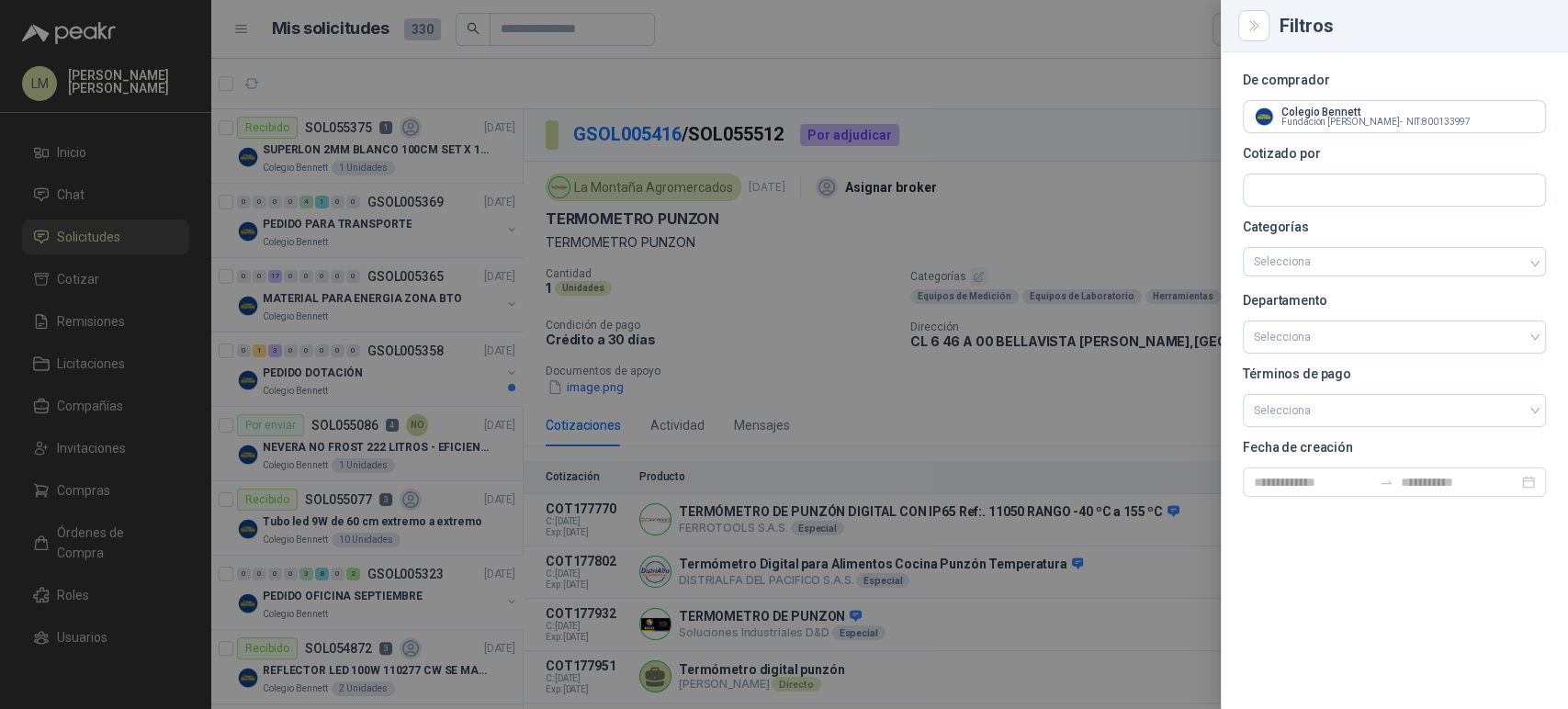
click at [707, 259] on div at bounding box center [784, 354] width 1568 height 709
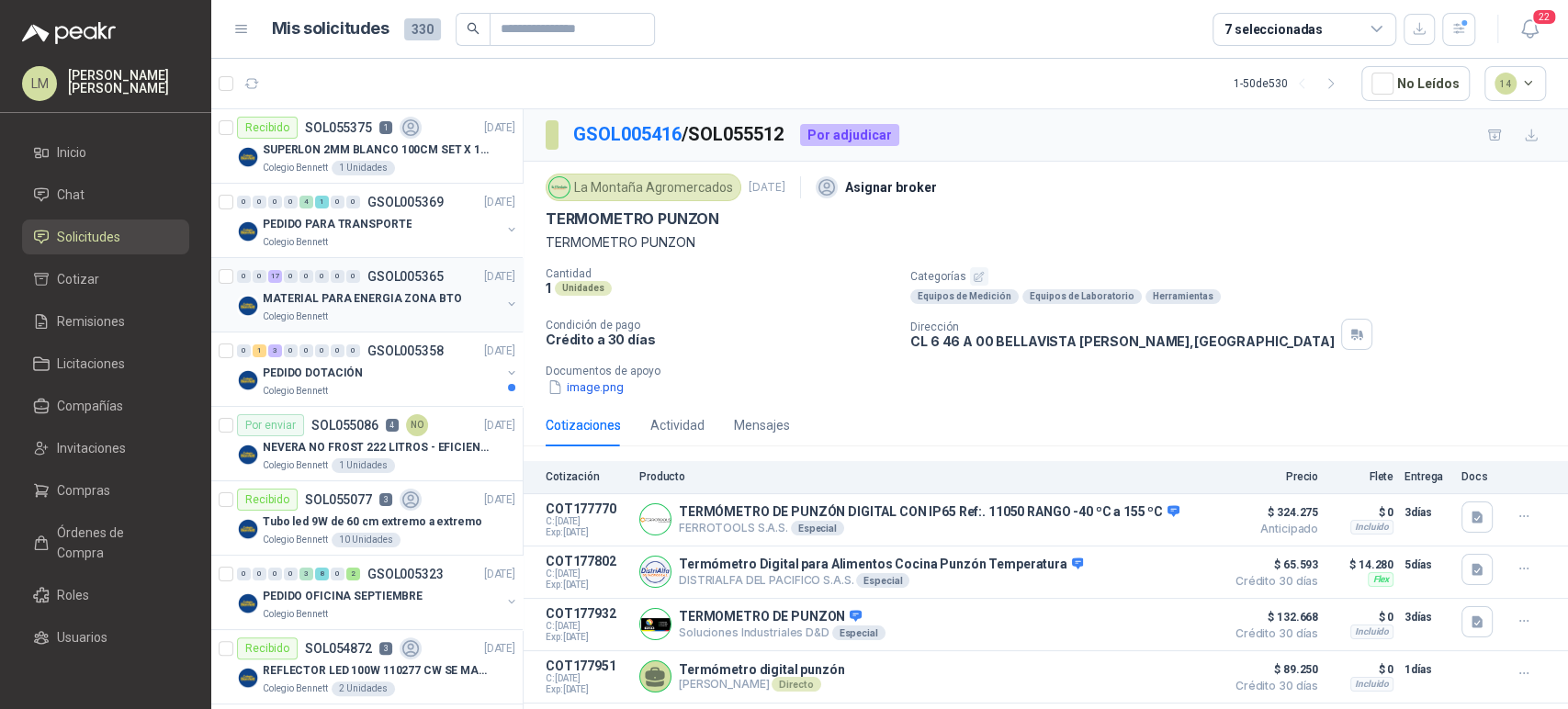
click at [410, 290] on p "MATERIAL PARA ENERGIA ZONA BTO" at bounding box center [362, 299] width 199 height 18
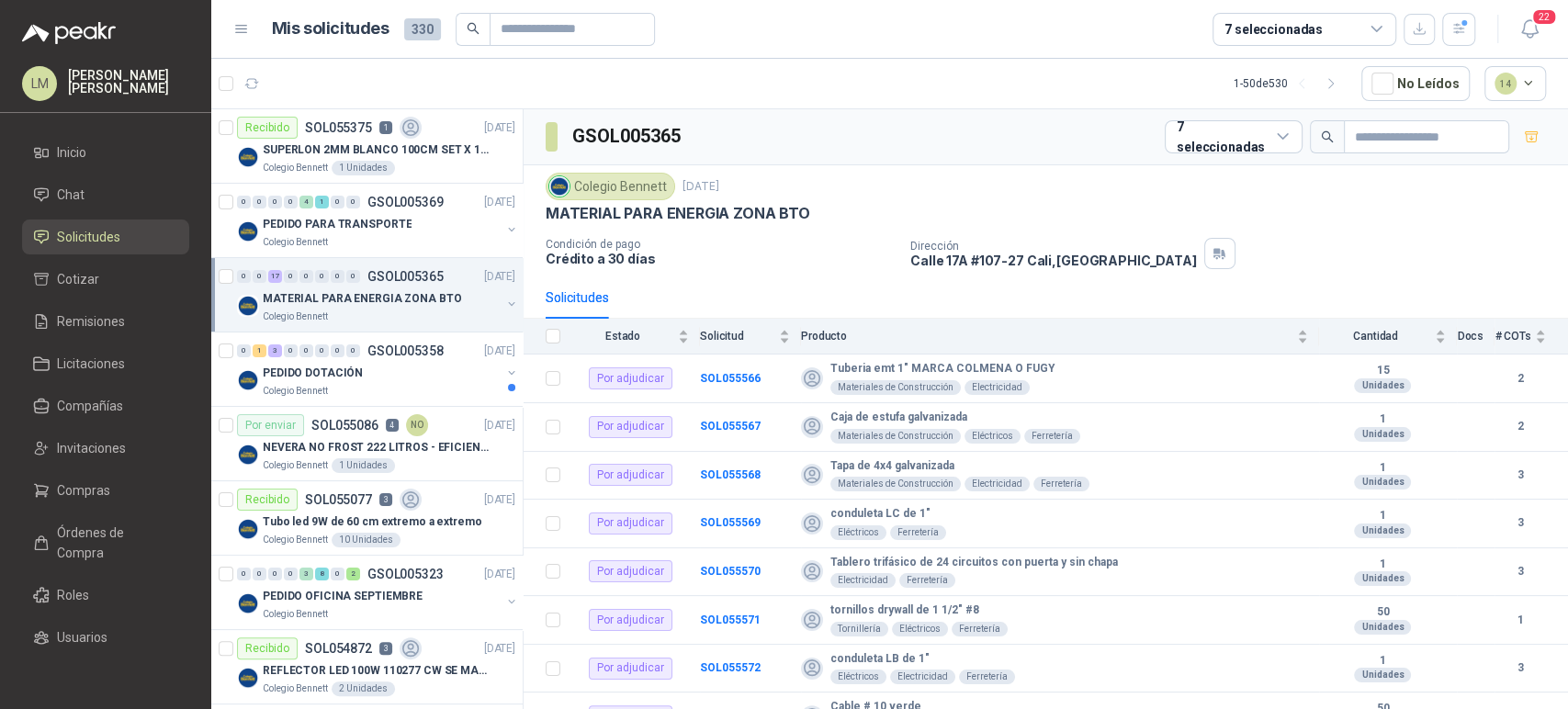
click at [505, 300] on button "button" at bounding box center [512, 303] width 15 height 15
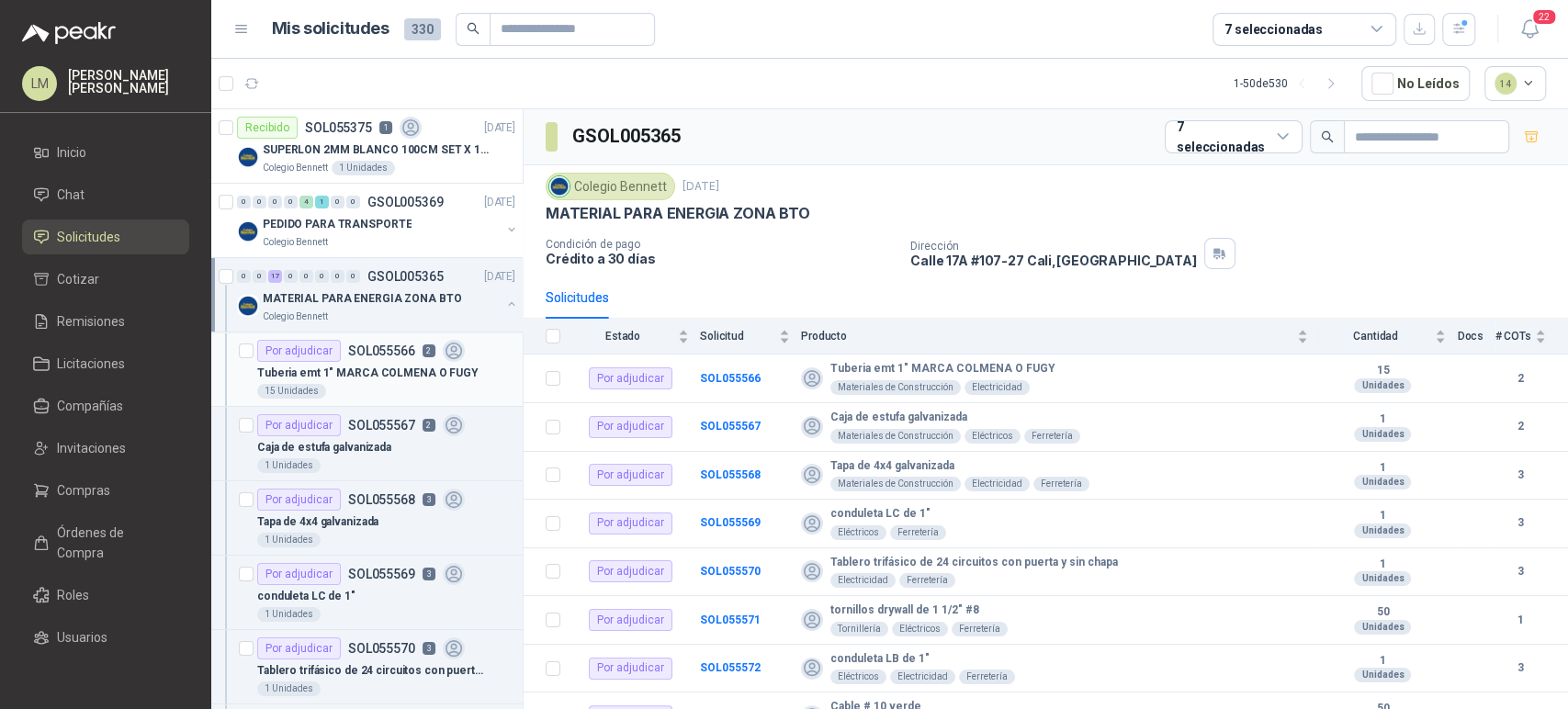
click at [395, 351] on p "SOL055566" at bounding box center [381, 350] width 67 height 13
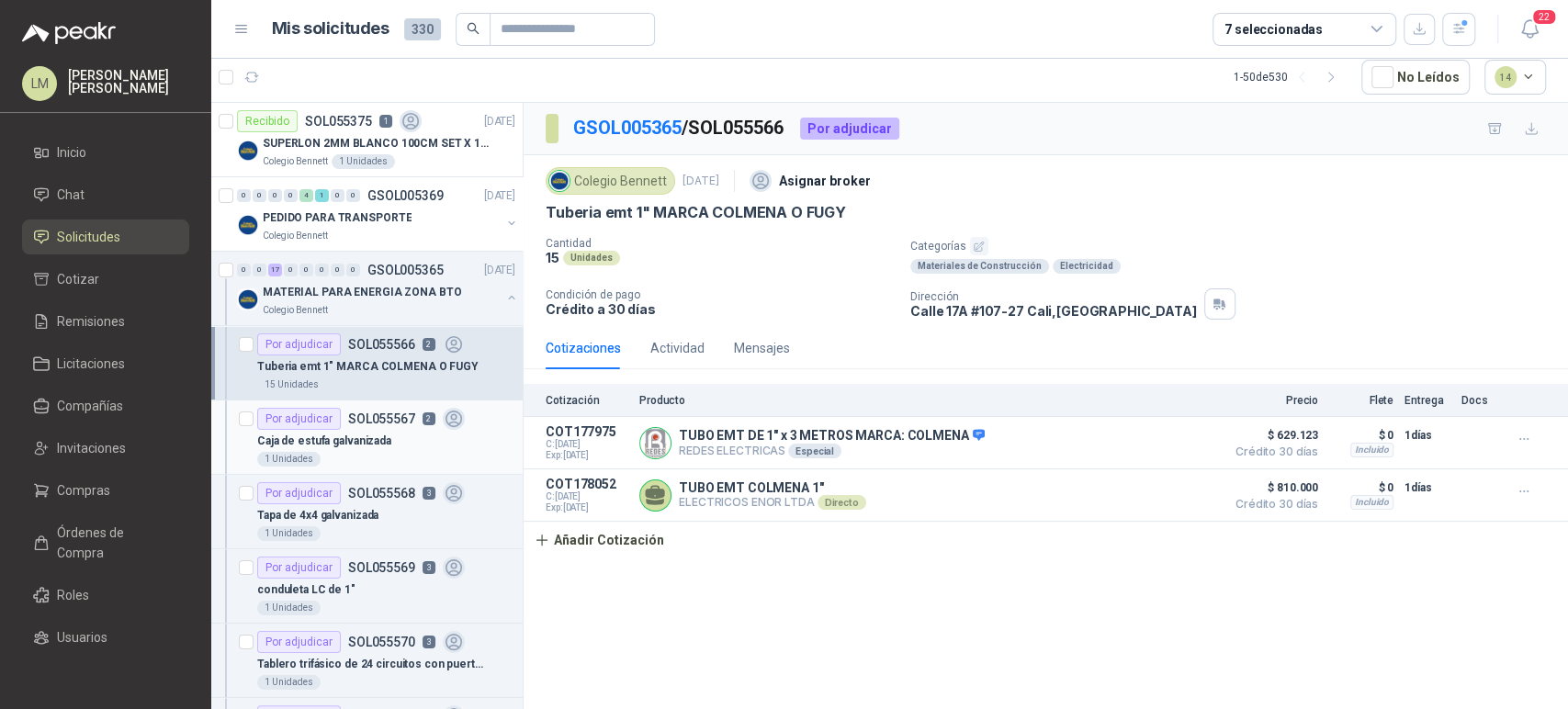
click at [391, 422] on p "SOL055567" at bounding box center [381, 419] width 67 height 13
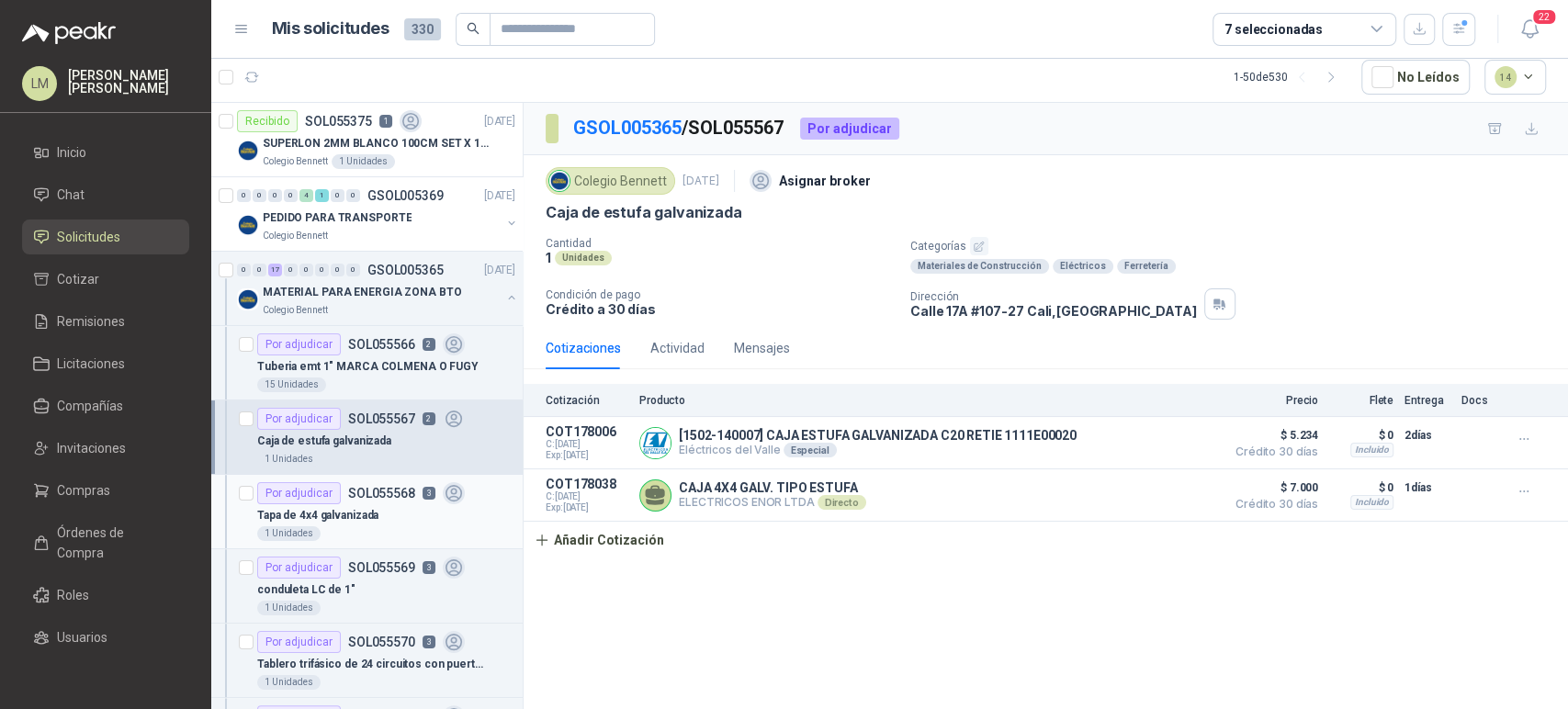
click at [405, 509] on div "Tapa de 4x4 galvanizada" at bounding box center [386, 515] width 258 height 22
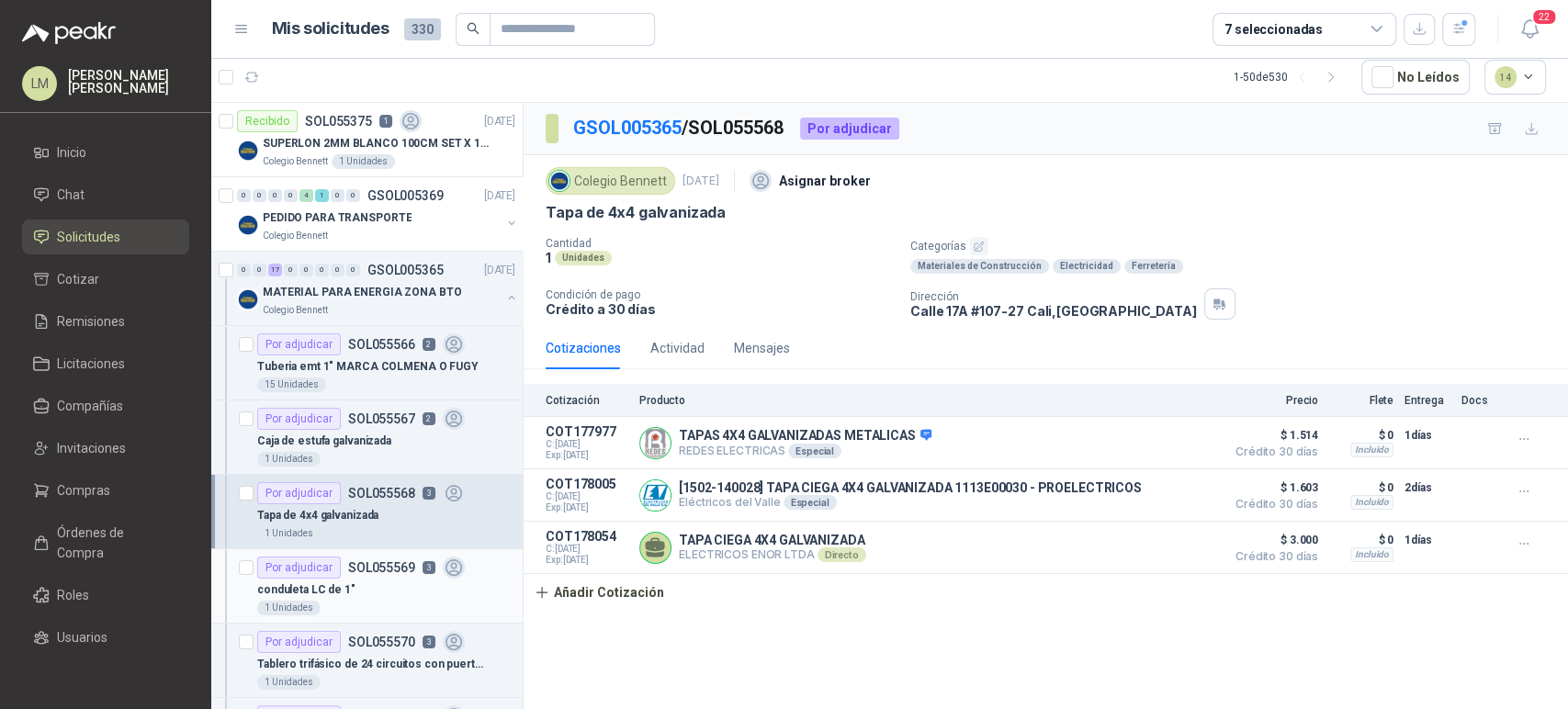
click at [390, 597] on div "conduleta LC de 1"" at bounding box center [386, 590] width 258 height 22
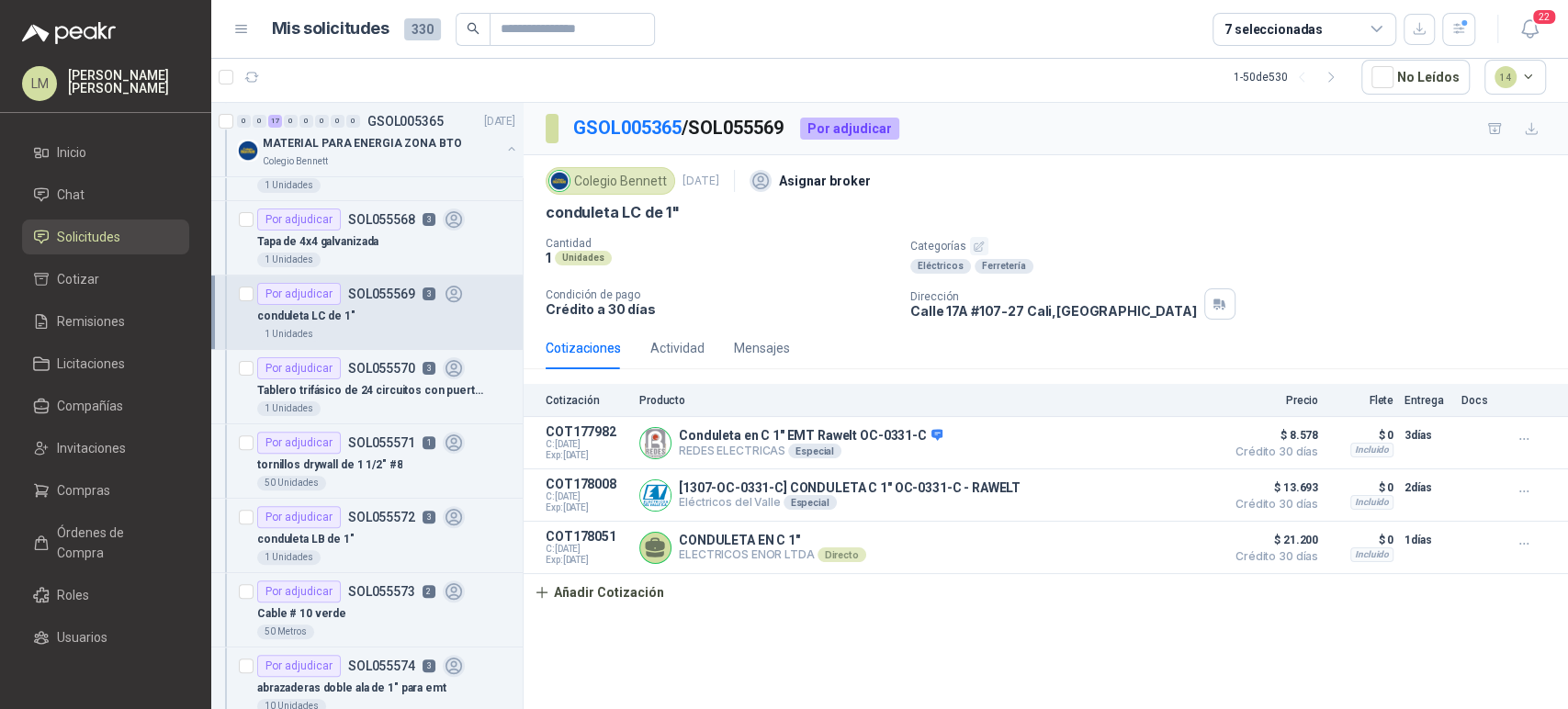
scroll to position [306, 0]
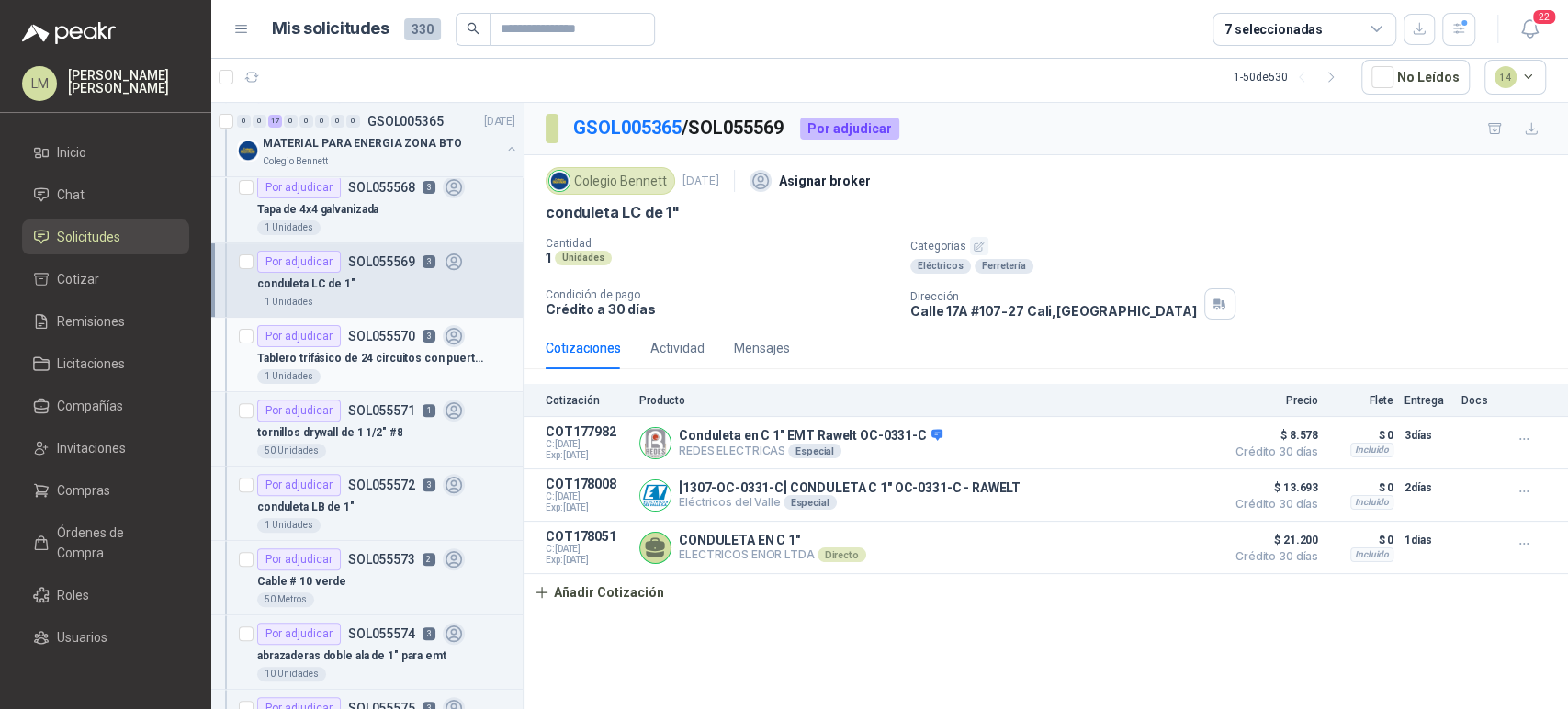
click at [368, 351] on p "Tablero trifásico de 24 circuitos con puerta y sin chapa" at bounding box center [372, 359] width 229 height 18
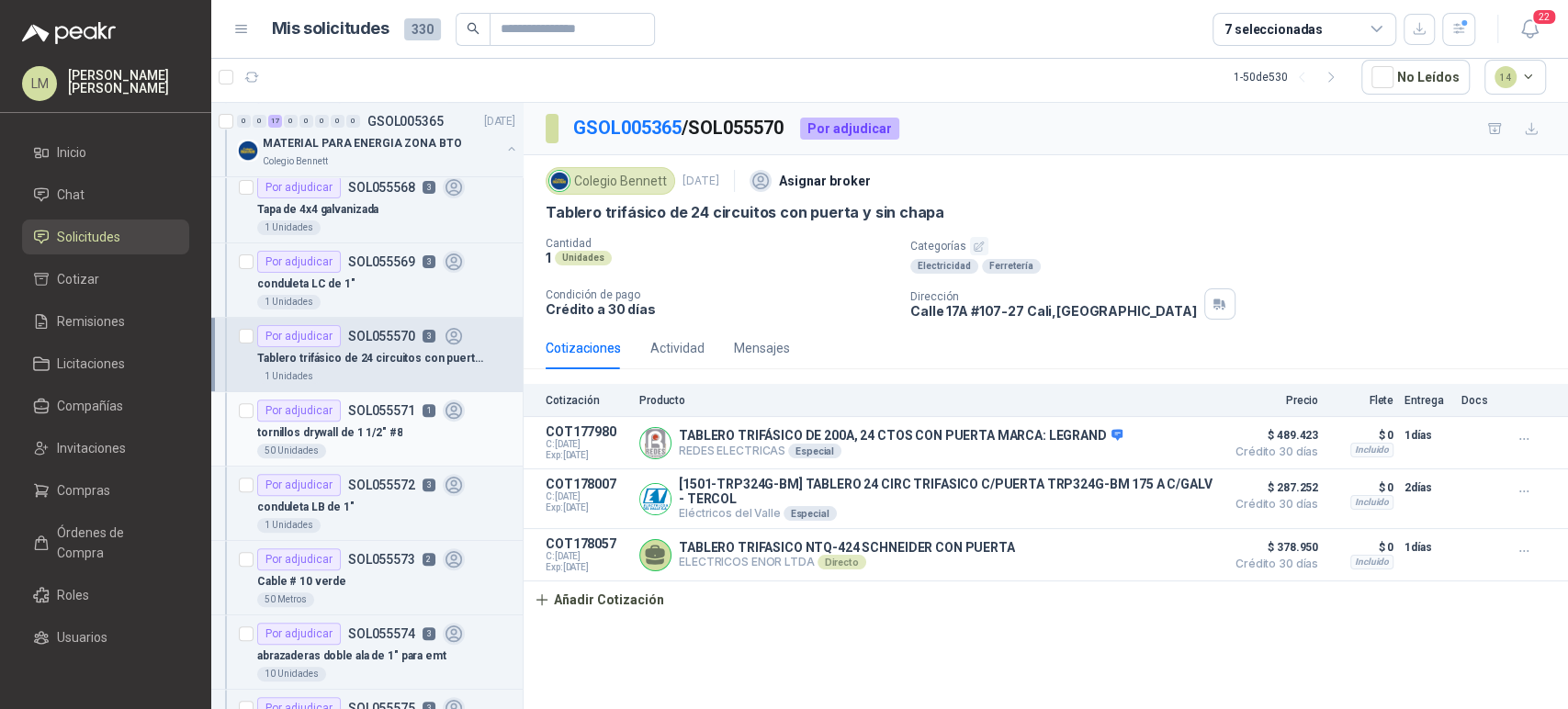
click at [370, 430] on p "tornillos drywall de 1 1/2" #8" at bounding box center [330, 433] width 145 height 18
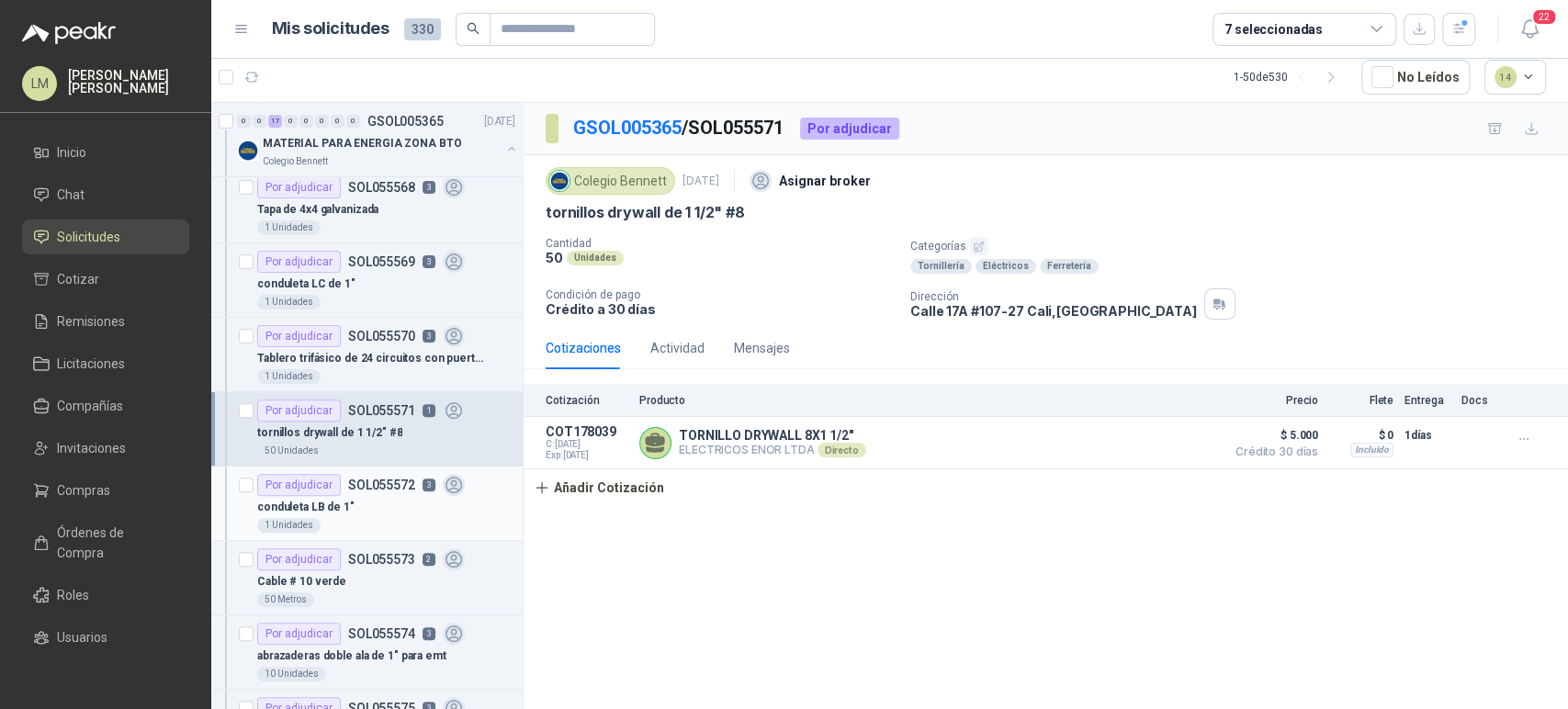
click at [393, 496] on div "conduleta LB de 1"" at bounding box center [386, 507] width 258 height 22
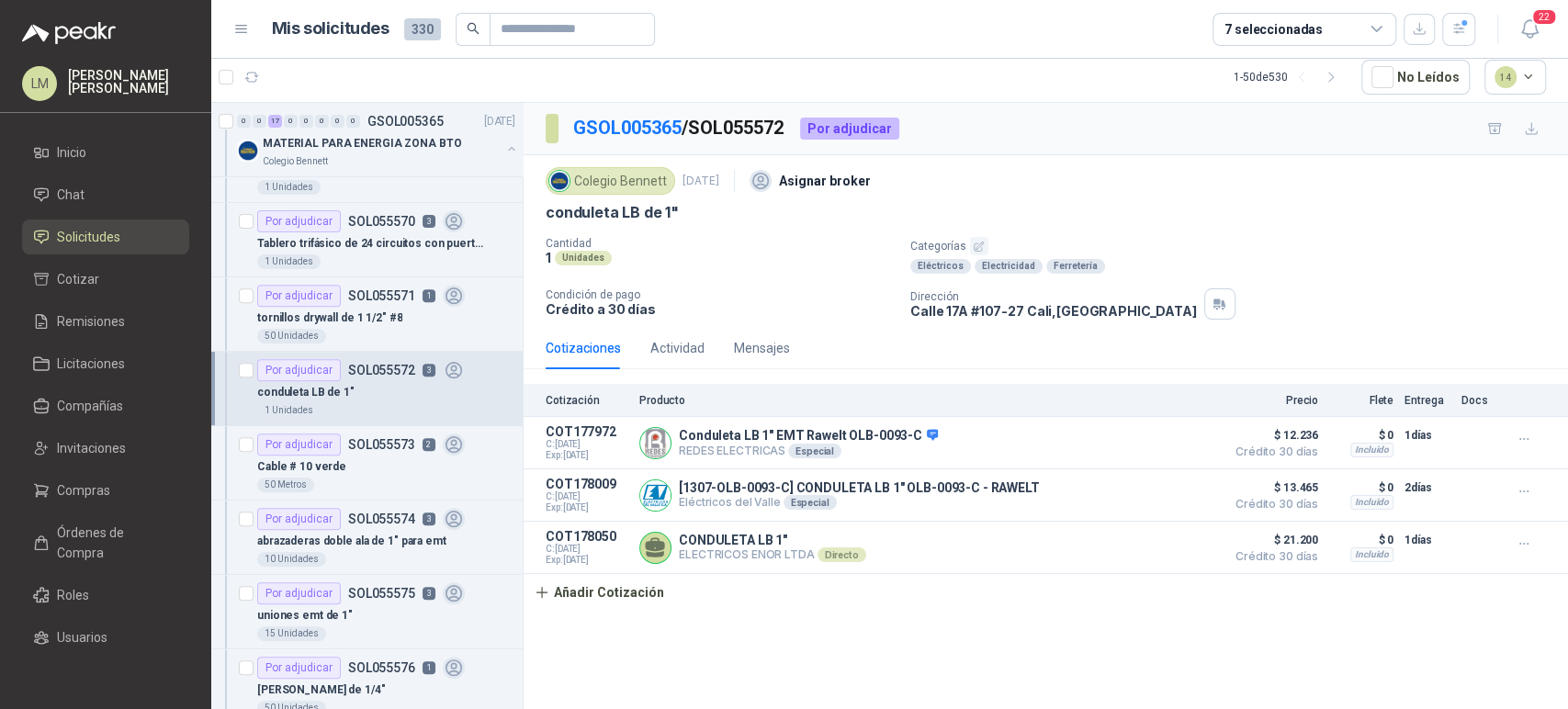
scroll to position [510, 0]
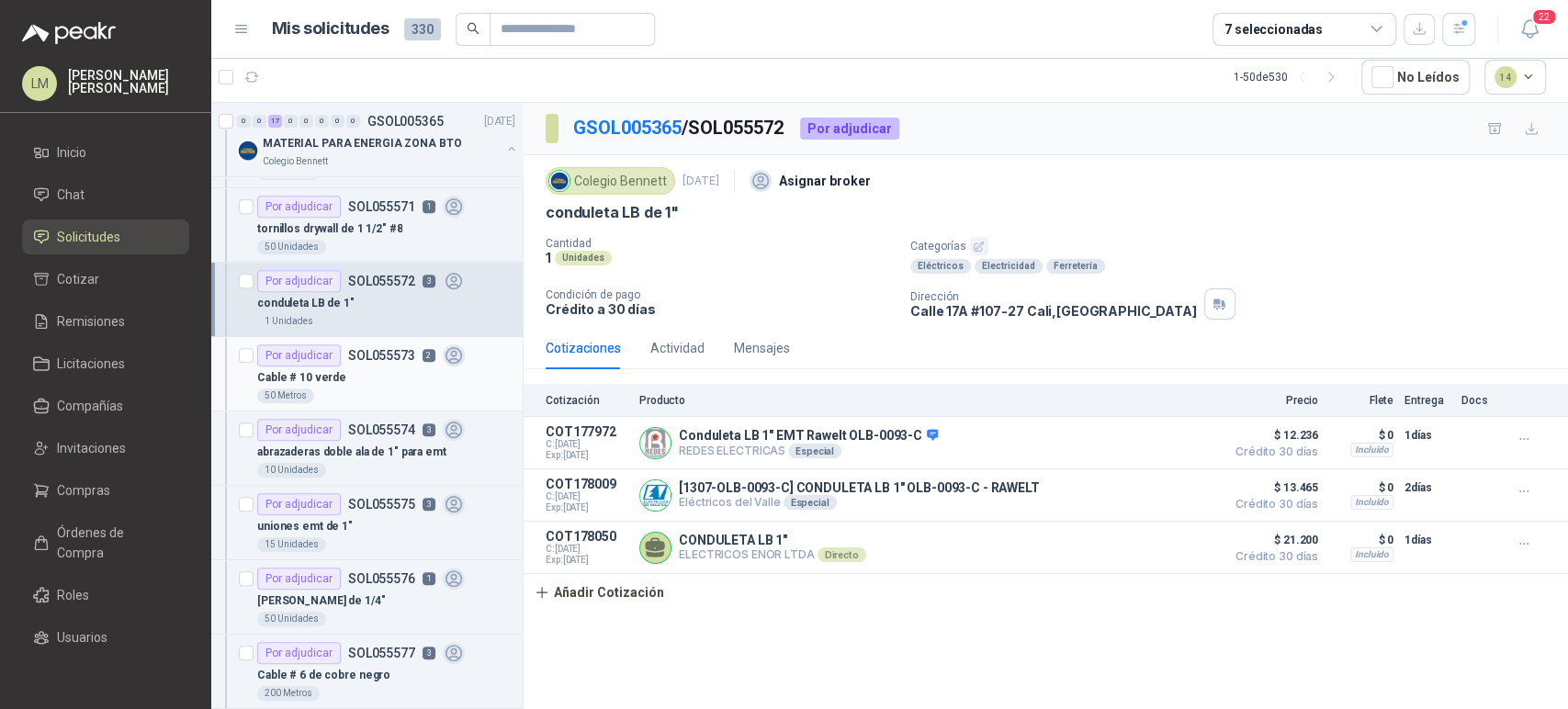
click at [385, 380] on div "Cable # 10 verde" at bounding box center [386, 377] width 258 height 22
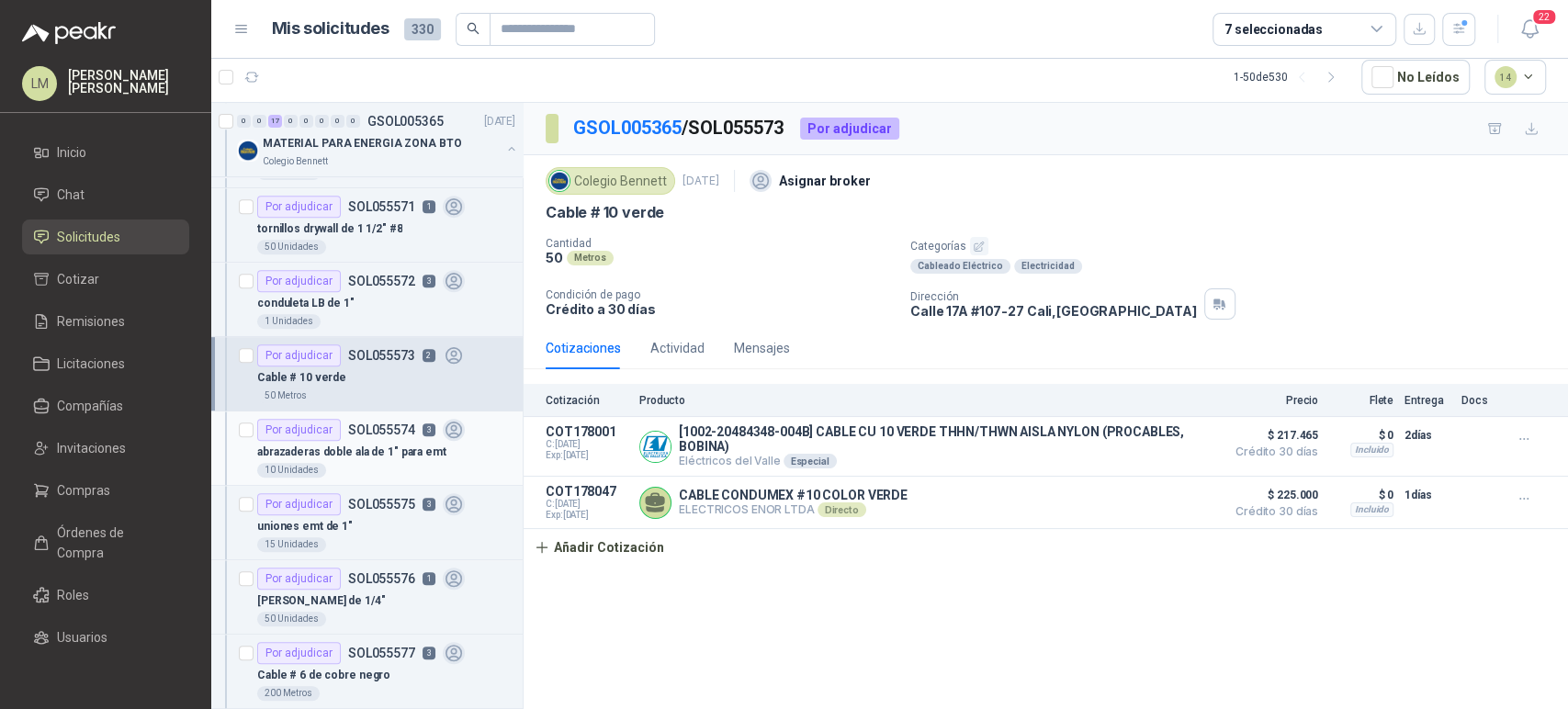
click at [378, 460] on div "abrazaderas doble ala de 1" para emt" at bounding box center [386, 452] width 258 height 22
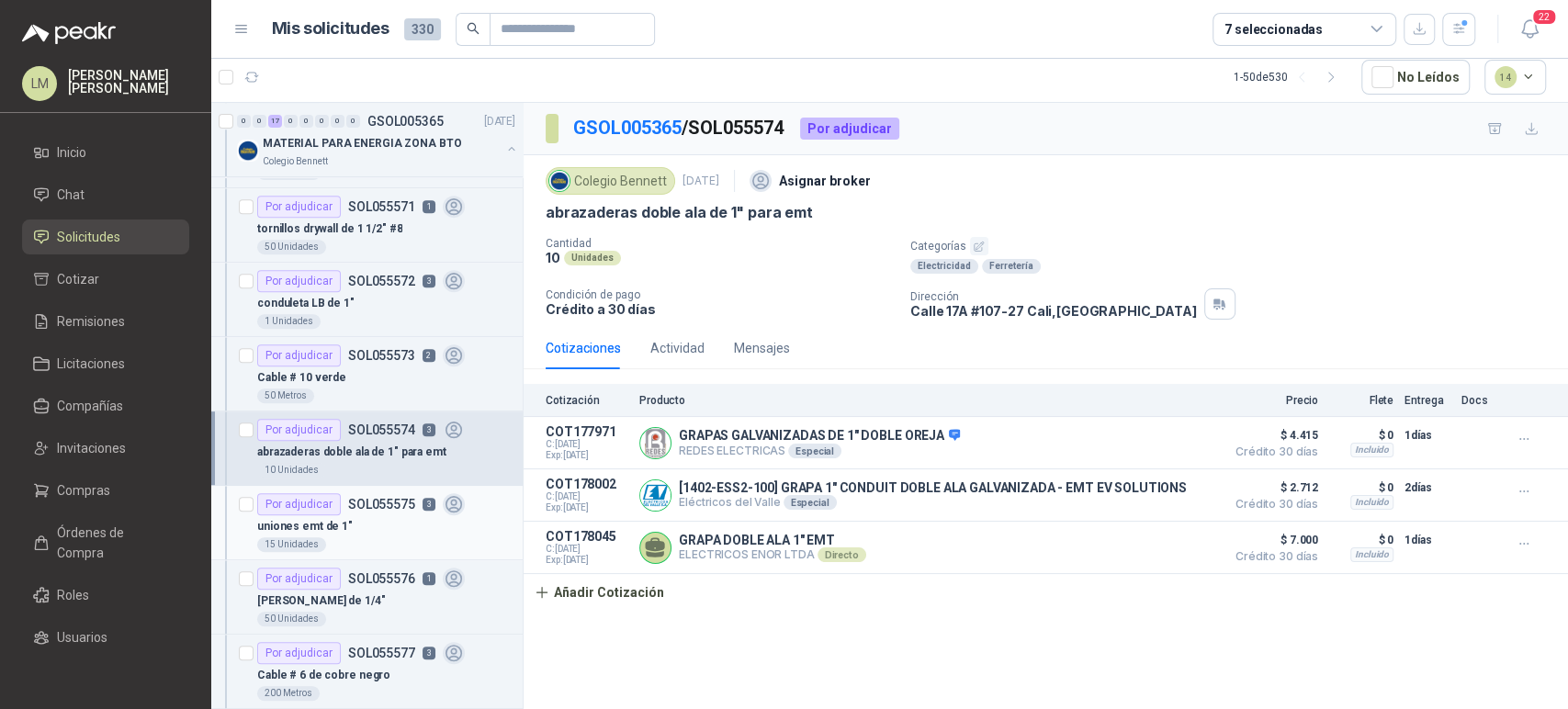
click at [381, 521] on div "uniones emt de 1"" at bounding box center [386, 526] width 258 height 22
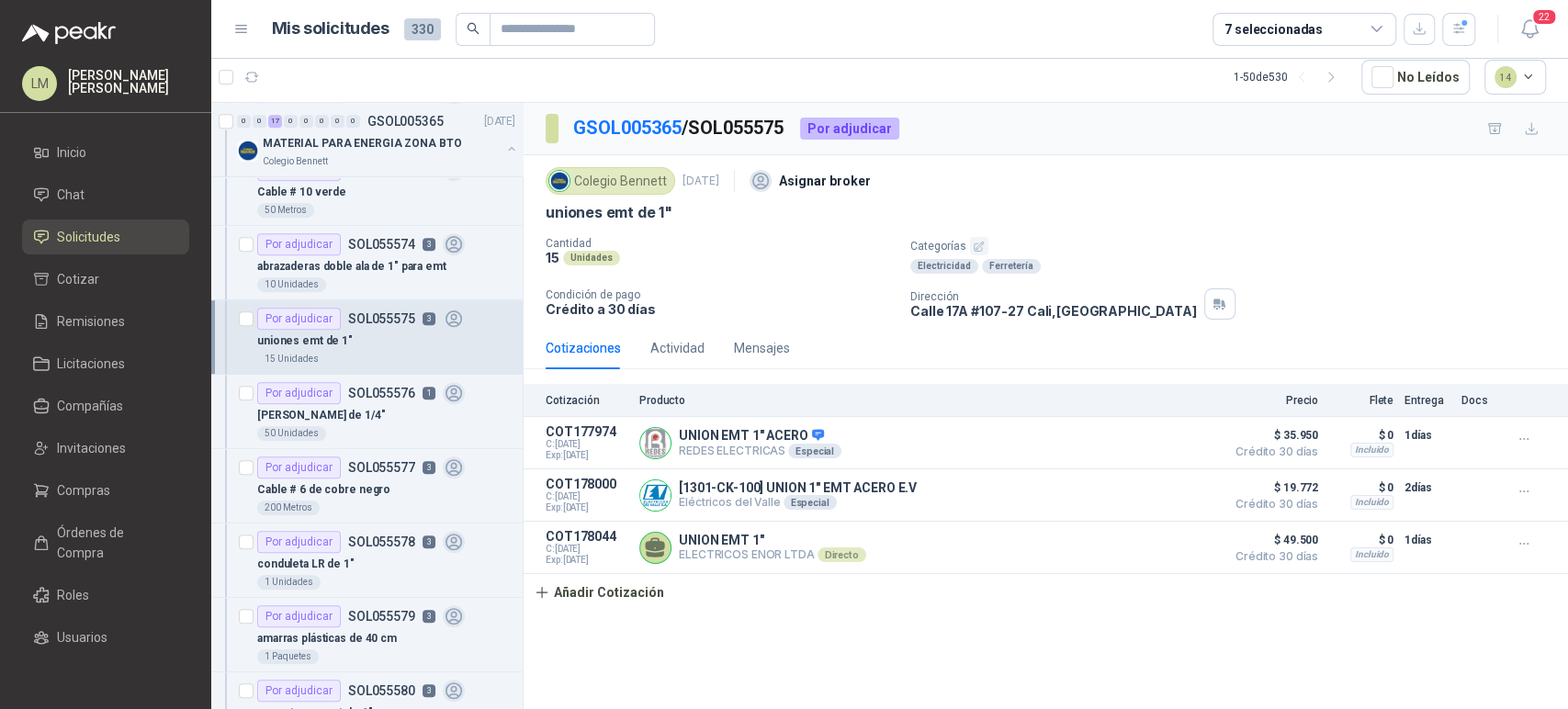
scroll to position [714, 0]
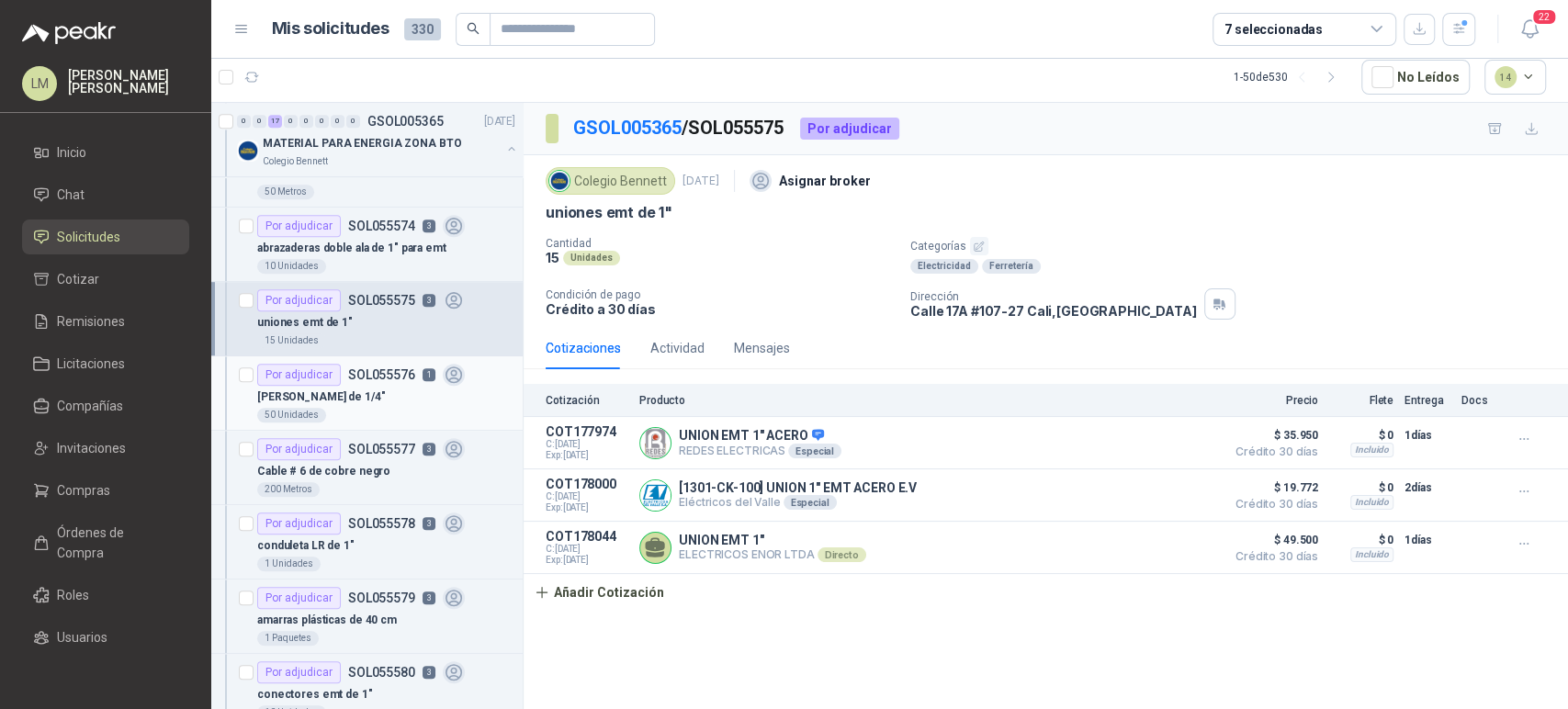
click at [345, 408] on div "50 Unidades" at bounding box center [386, 415] width 258 height 15
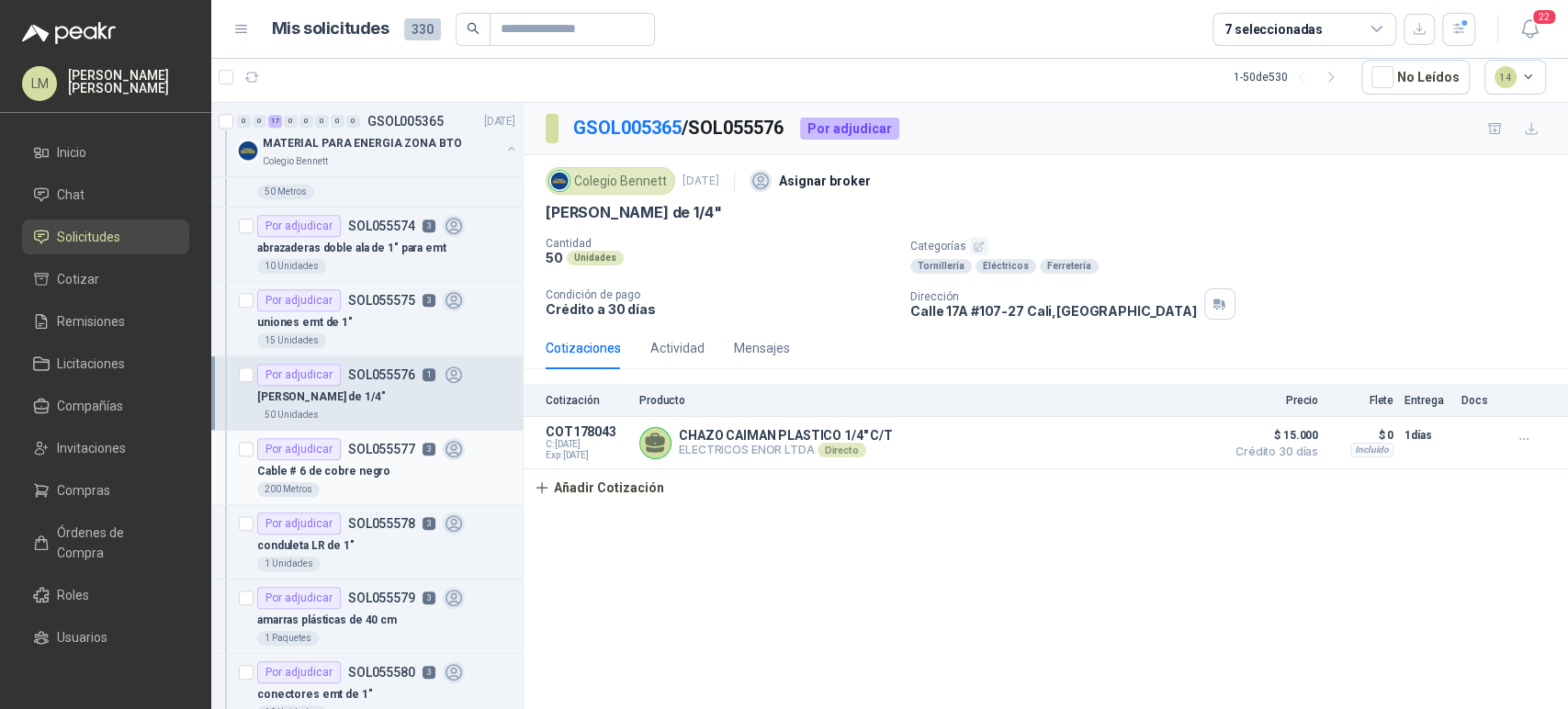
click at [351, 463] on p "Cable # 6 de cobre negro" at bounding box center [324, 471] width 133 height 18
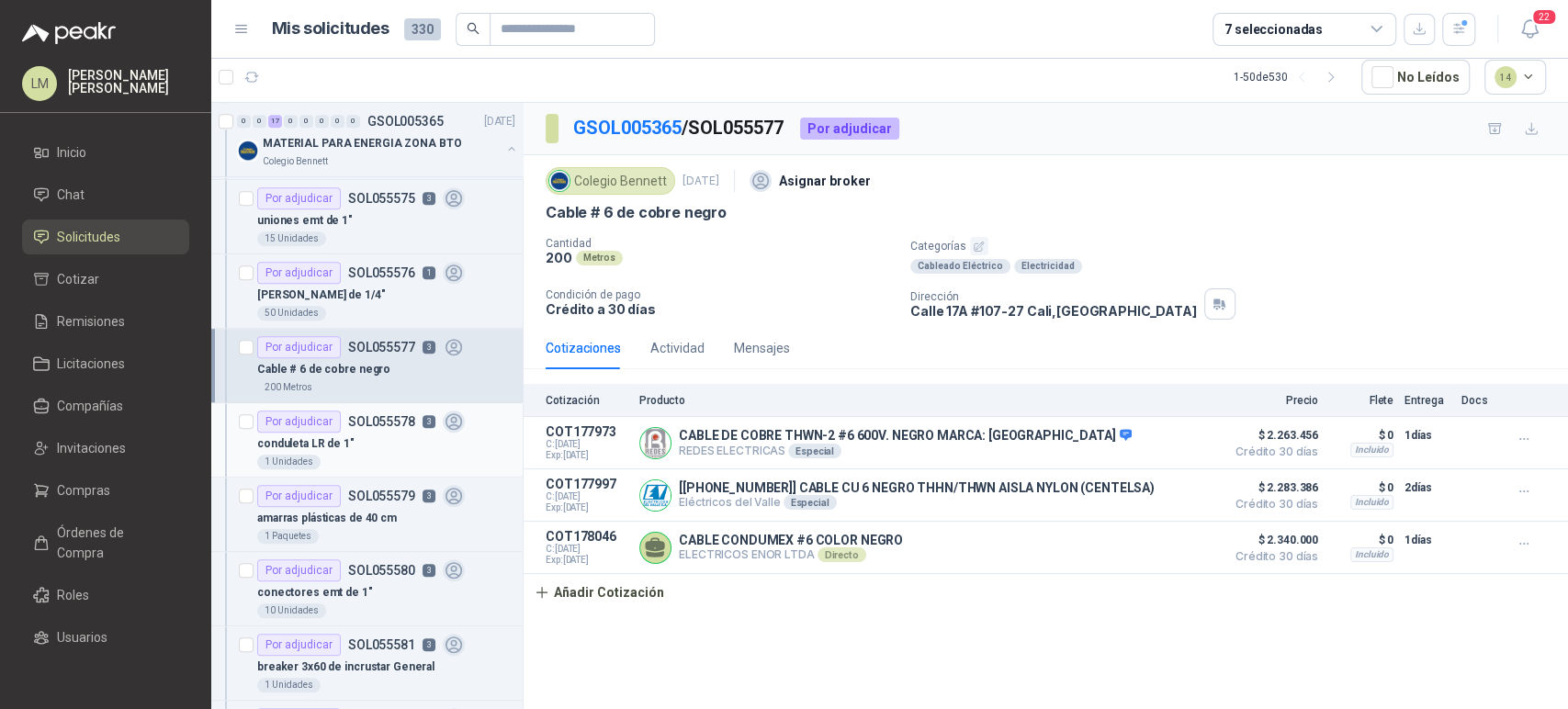
scroll to position [1020, 0]
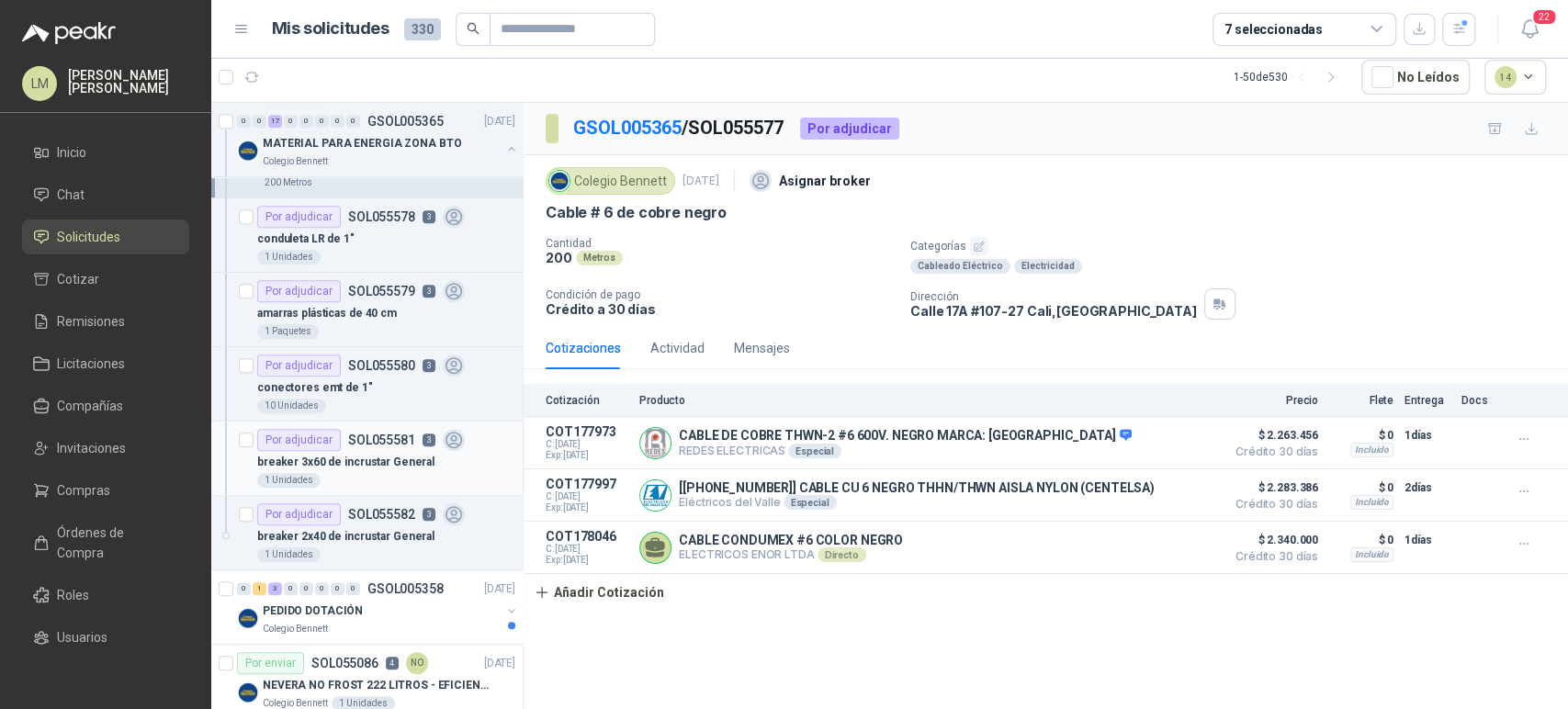
click at [370, 467] on p "breaker 3x60 de incrustar General" at bounding box center [345, 463] width 177 height 18
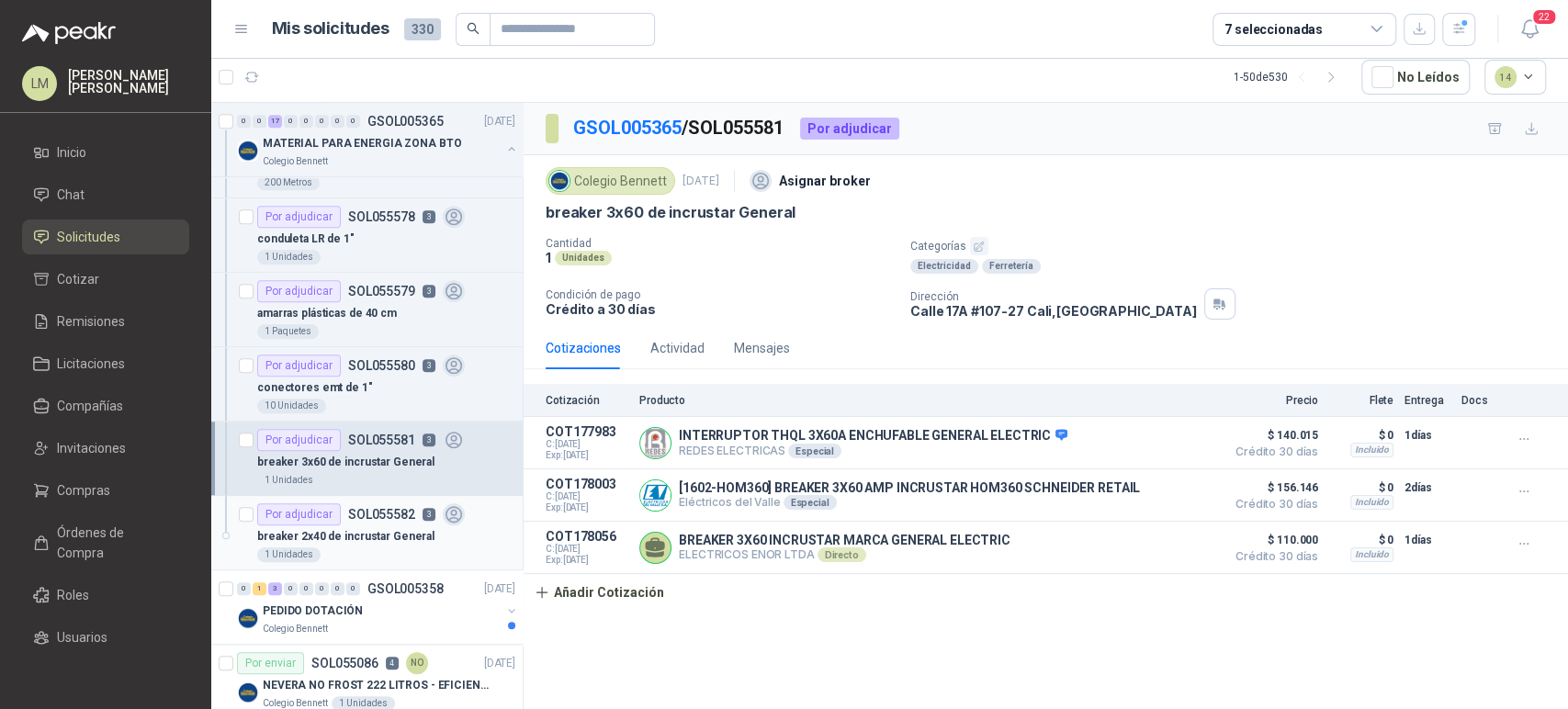
click at [371, 532] on p "breaker 2x40 de incrustar General" at bounding box center [345, 537] width 177 height 18
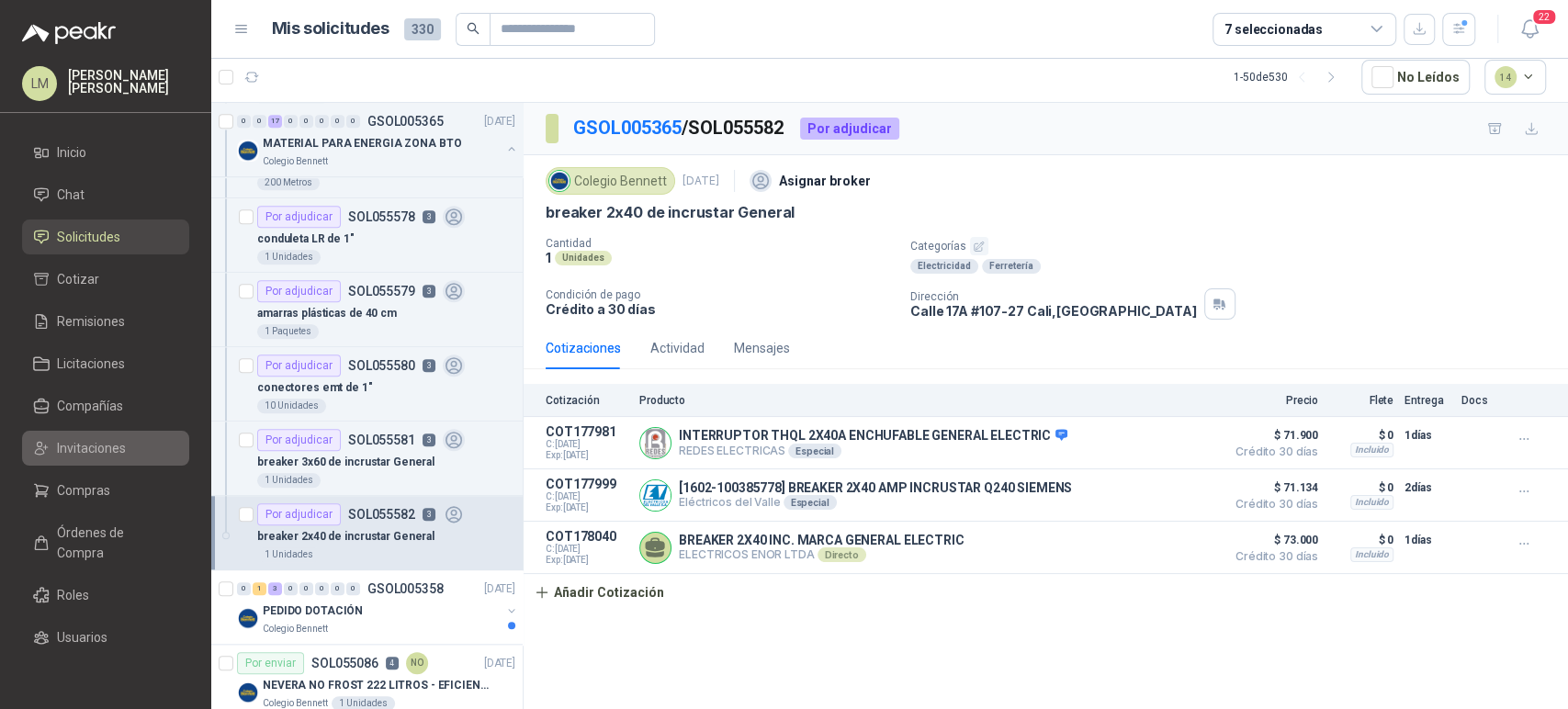
click at [119, 444] on span "Invitaciones" at bounding box center [91, 448] width 68 height 21
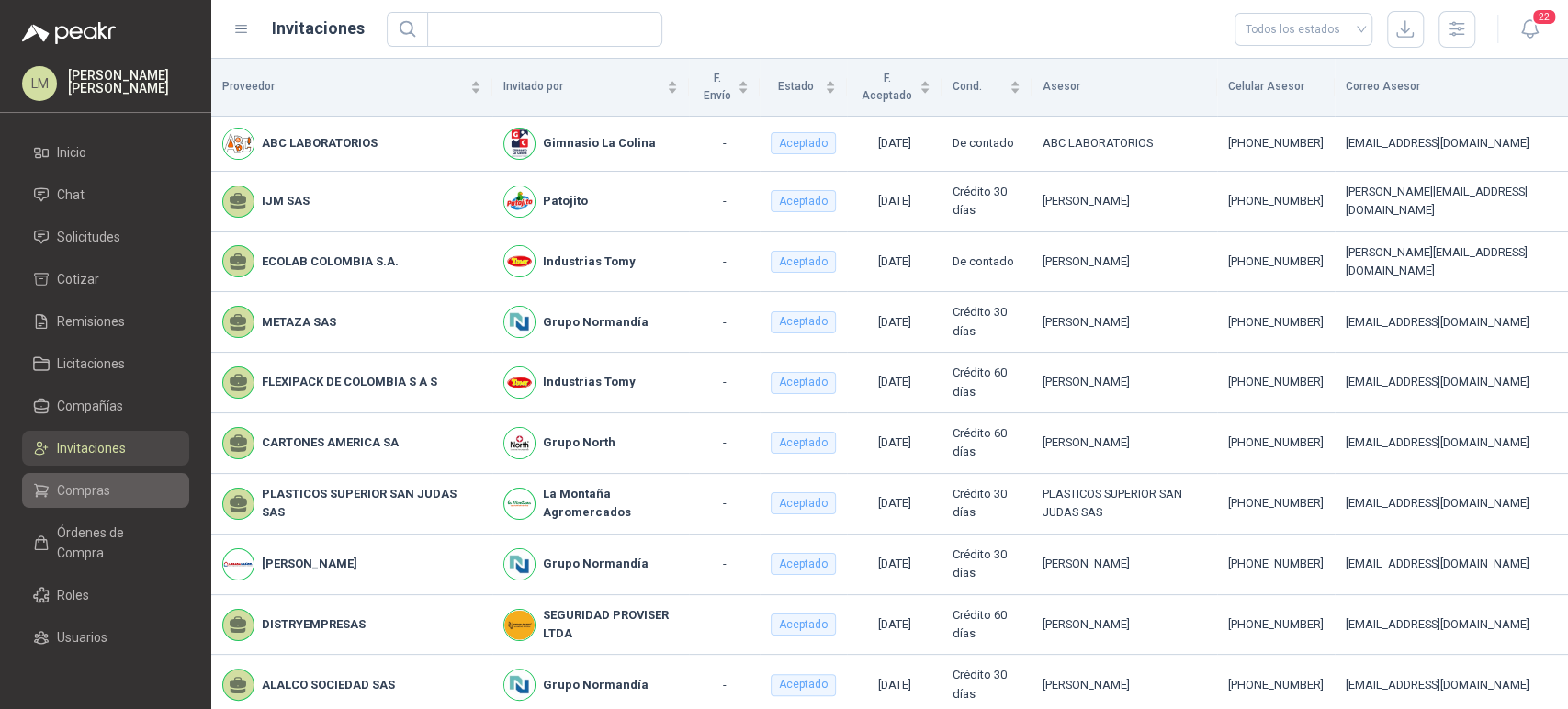
click at [108, 485] on span "Compras" at bounding box center [83, 490] width 53 height 21
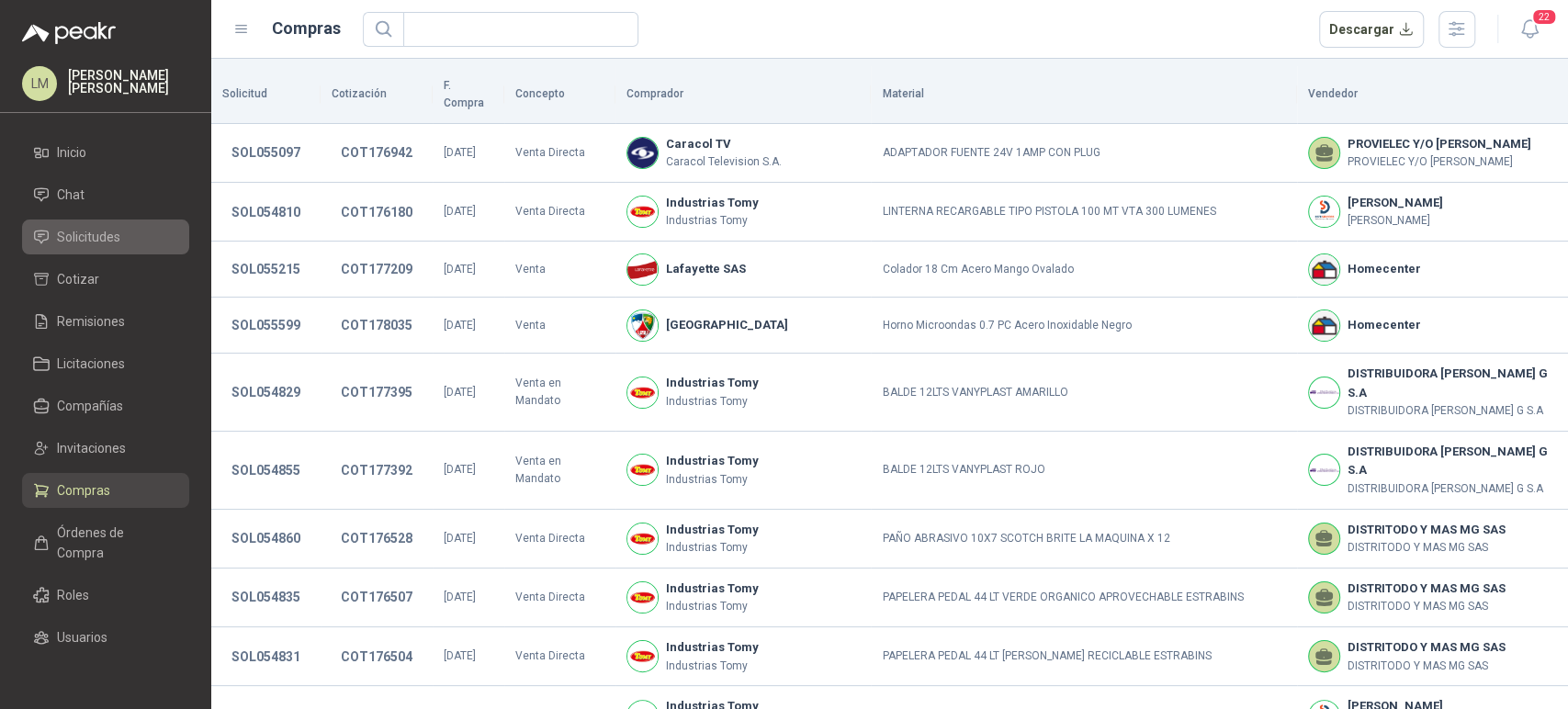
click at [93, 244] on span "Solicitudes" at bounding box center [88, 237] width 64 height 21
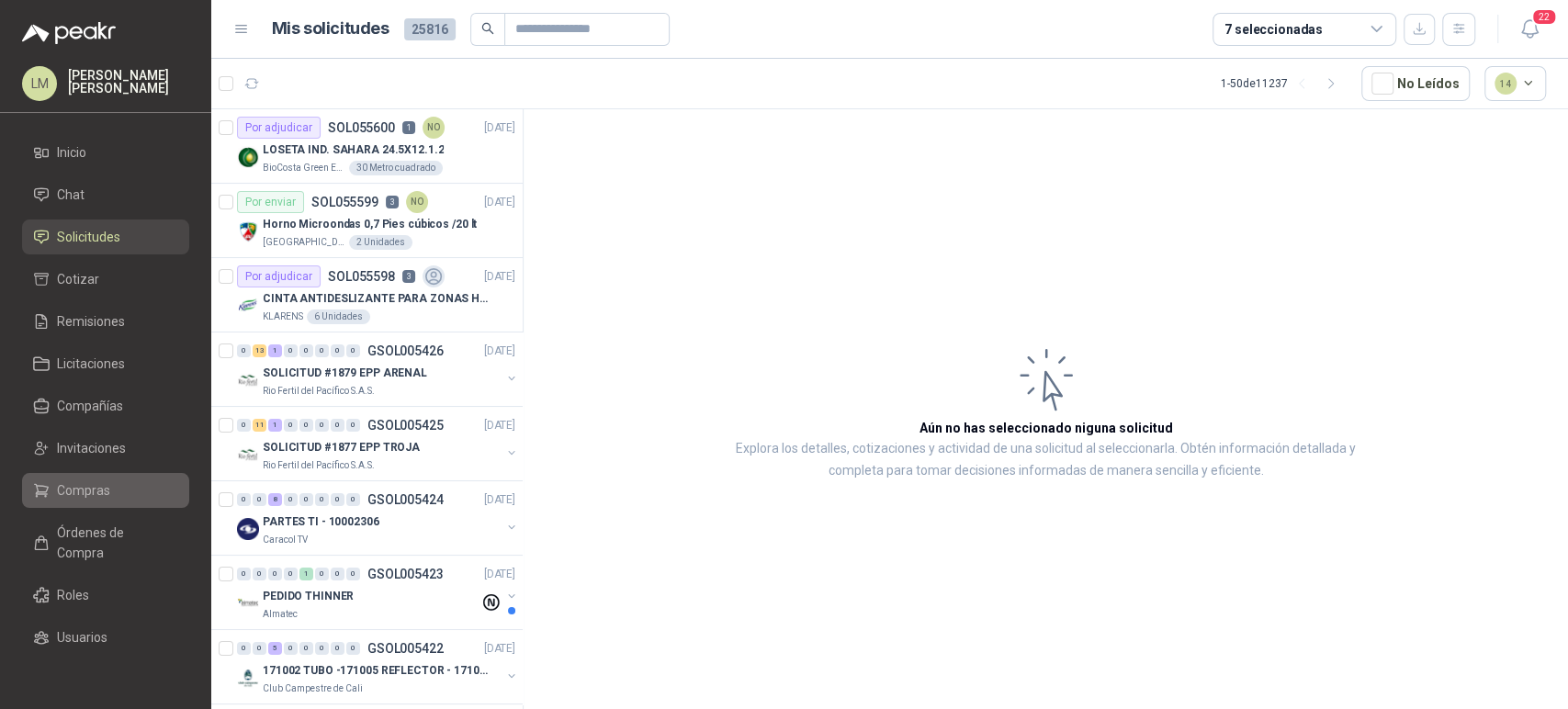
click at [83, 489] on span "Compras" at bounding box center [83, 490] width 53 height 21
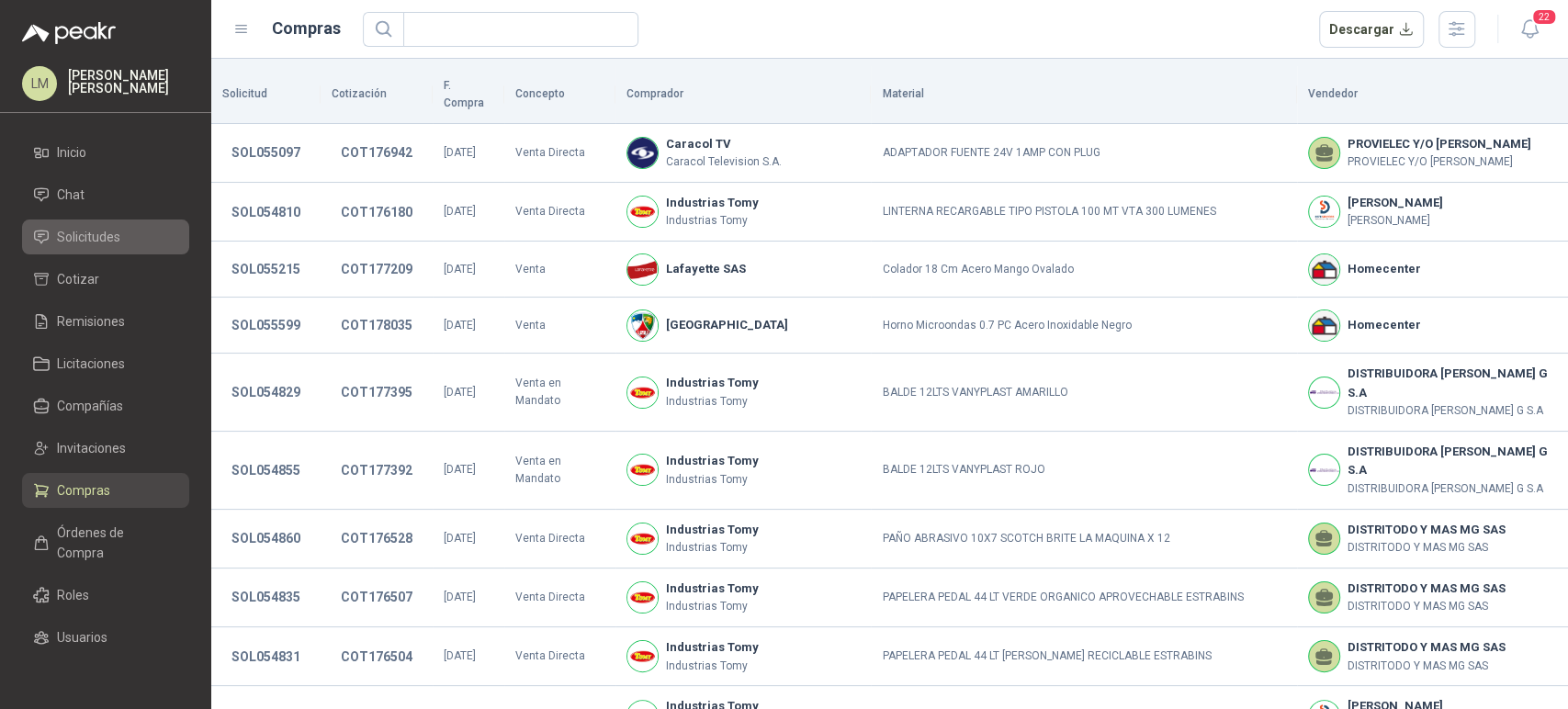
click at [111, 235] on span "Solicitudes" at bounding box center [88, 237] width 64 height 21
